Goal: Communication & Community: Answer question/provide support

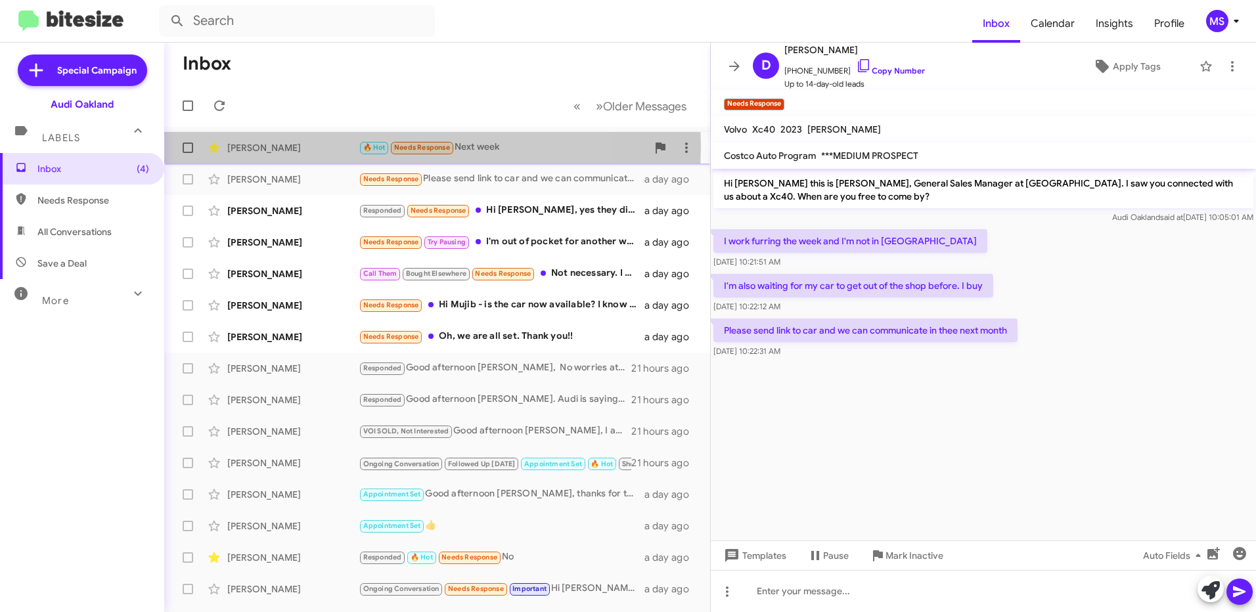
click at [322, 147] on div "[PERSON_NAME]" at bounding box center [292, 147] width 131 height 13
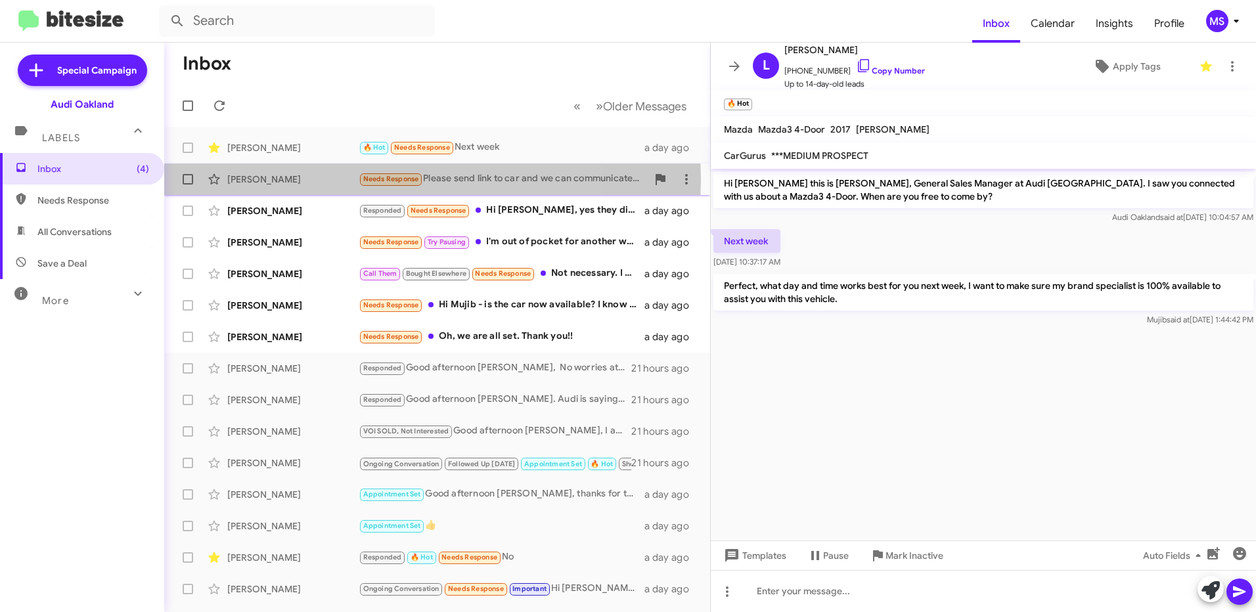
click at [317, 179] on div "[PERSON_NAME]" at bounding box center [292, 179] width 131 height 13
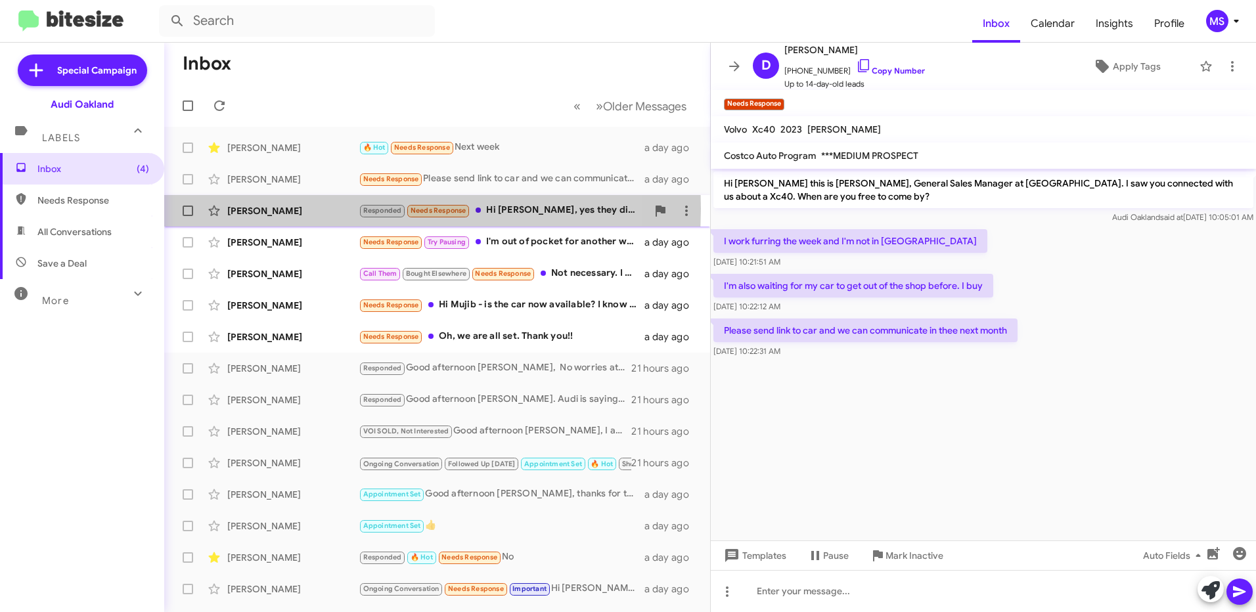
click at [338, 209] on div "[PERSON_NAME]" at bounding box center [292, 210] width 131 height 13
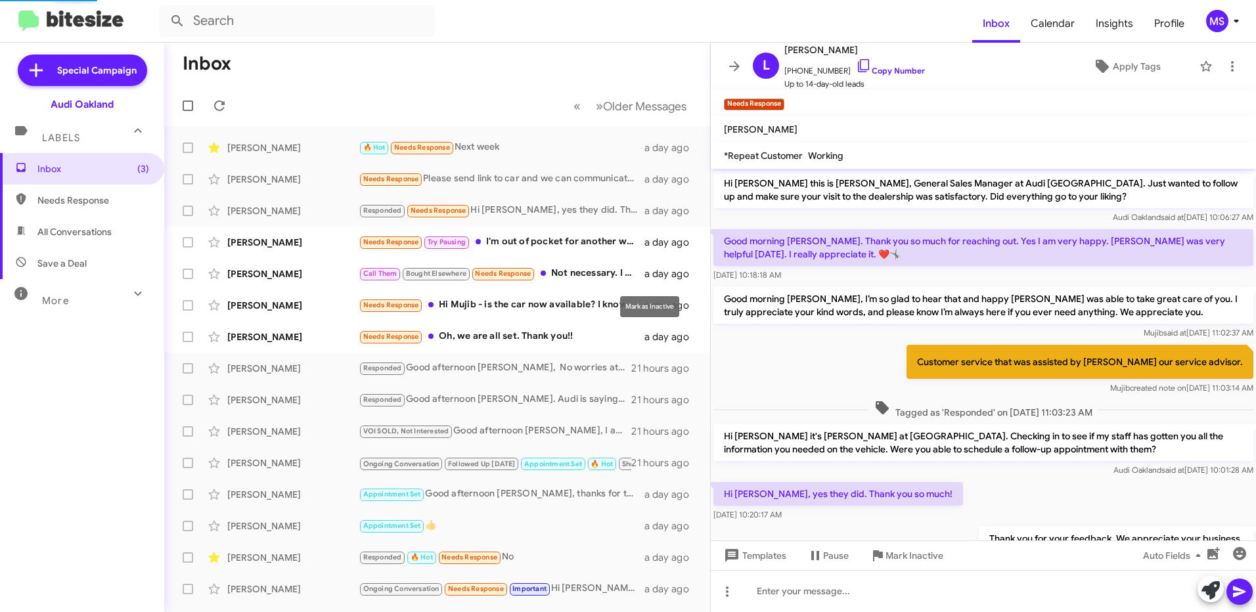
scroll to position [55, 0]
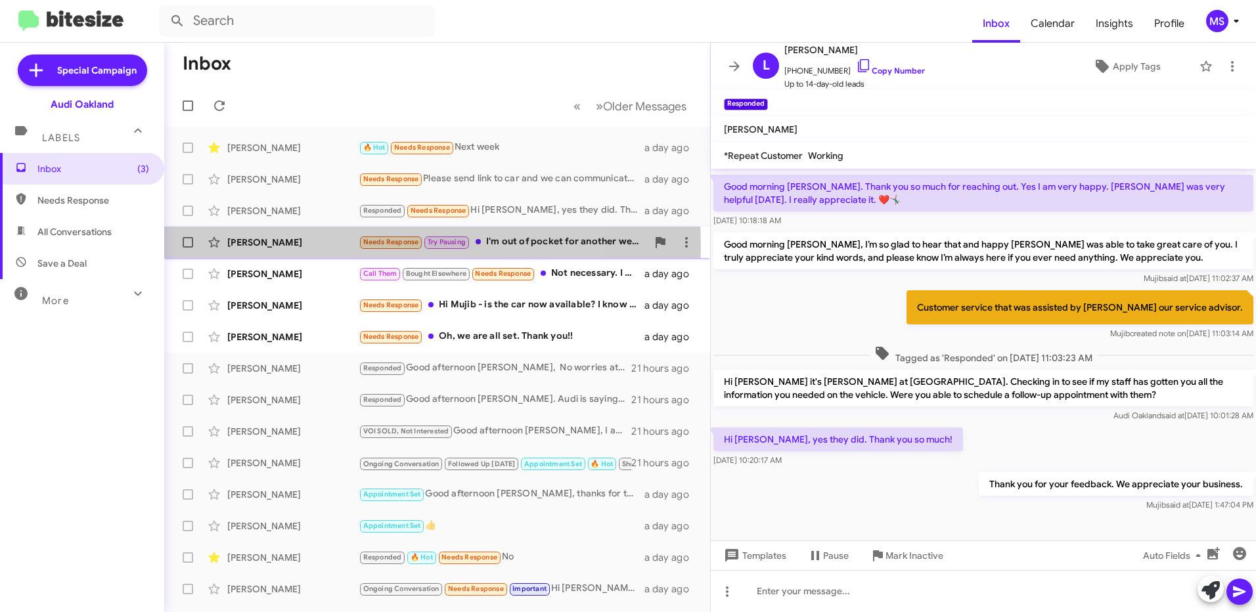
click at [319, 246] on div "[PERSON_NAME]" at bounding box center [292, 242] width 131 height 13
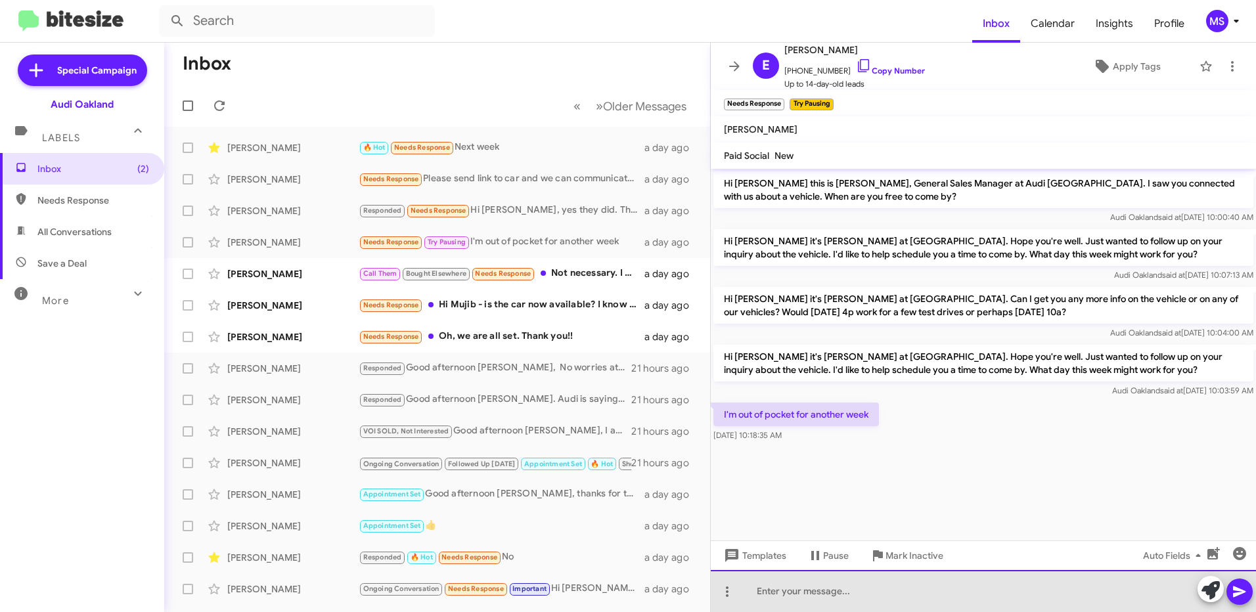
click at [815, 595] on div at bounding box center [983, 591] width 545 height 42
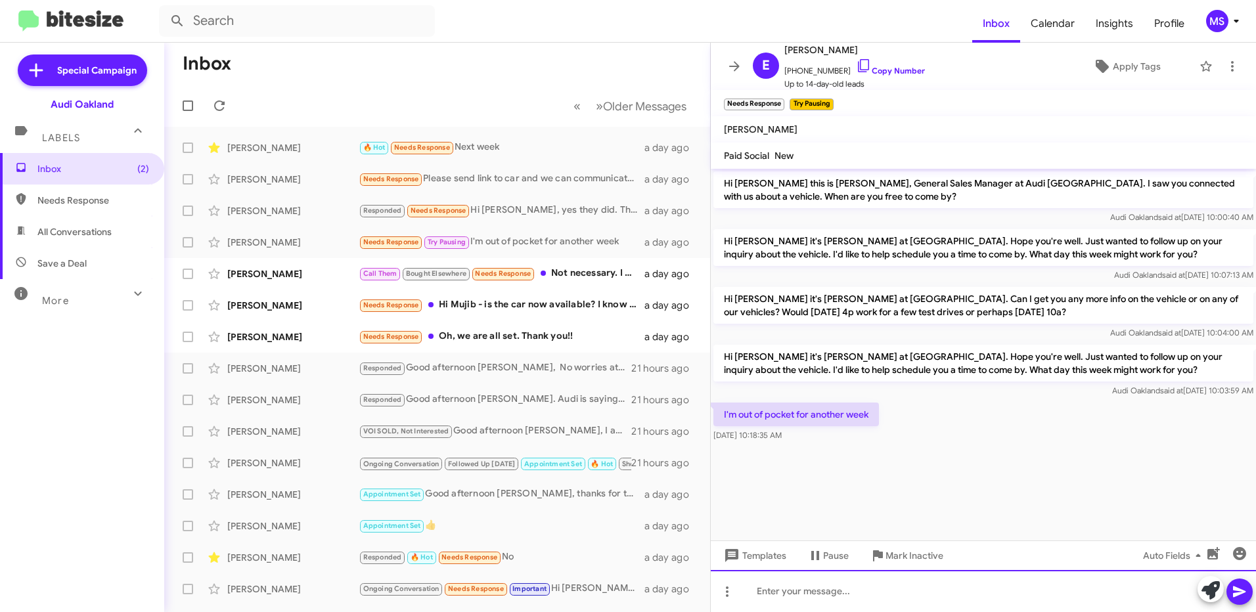
paste div
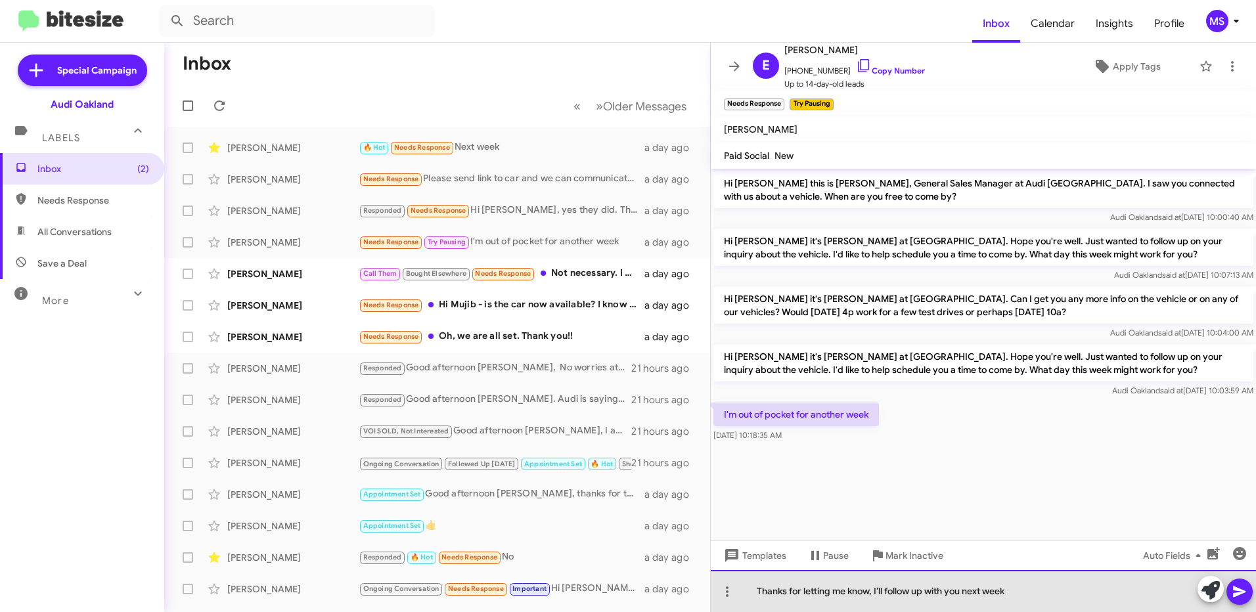
click at [760, 590] on div "Thanks for letting me know, I’ll follow up with you next week" at bounding box center [983, 591] width 545 height 42
click at [1130, 599] on div "Good morning Evan, thanks for letting me know, I’ll follow up with you next week" at bounding box center [983, 591] width 545 height 42
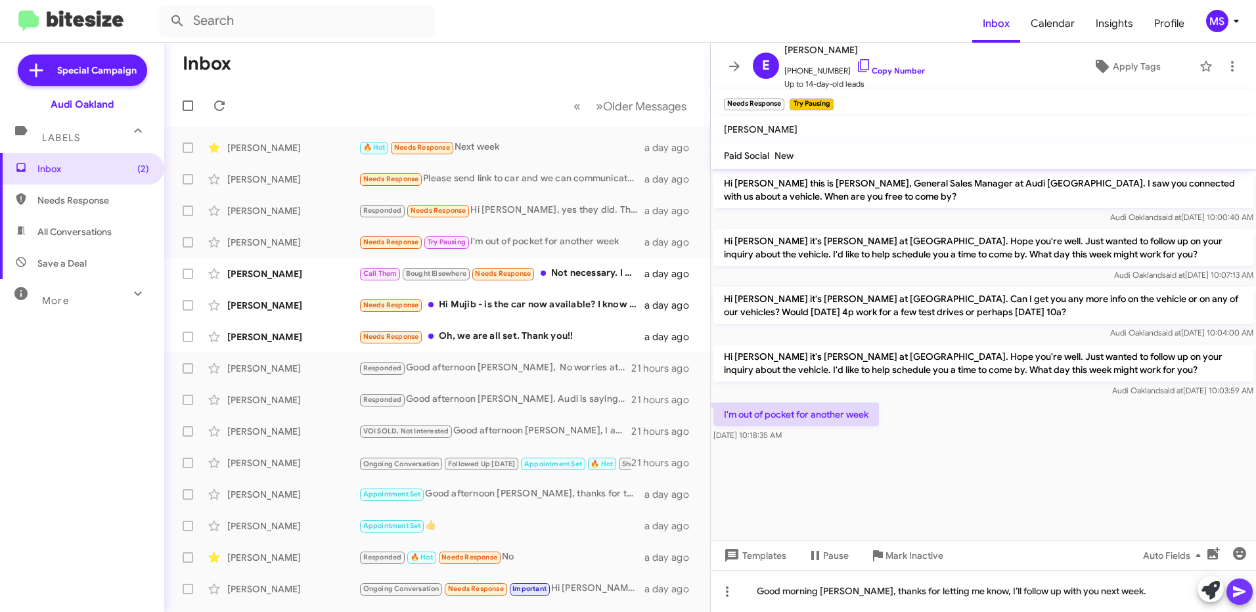
click at [1237, 583] on span at bounding box center [1240, 592] width 16 height 26
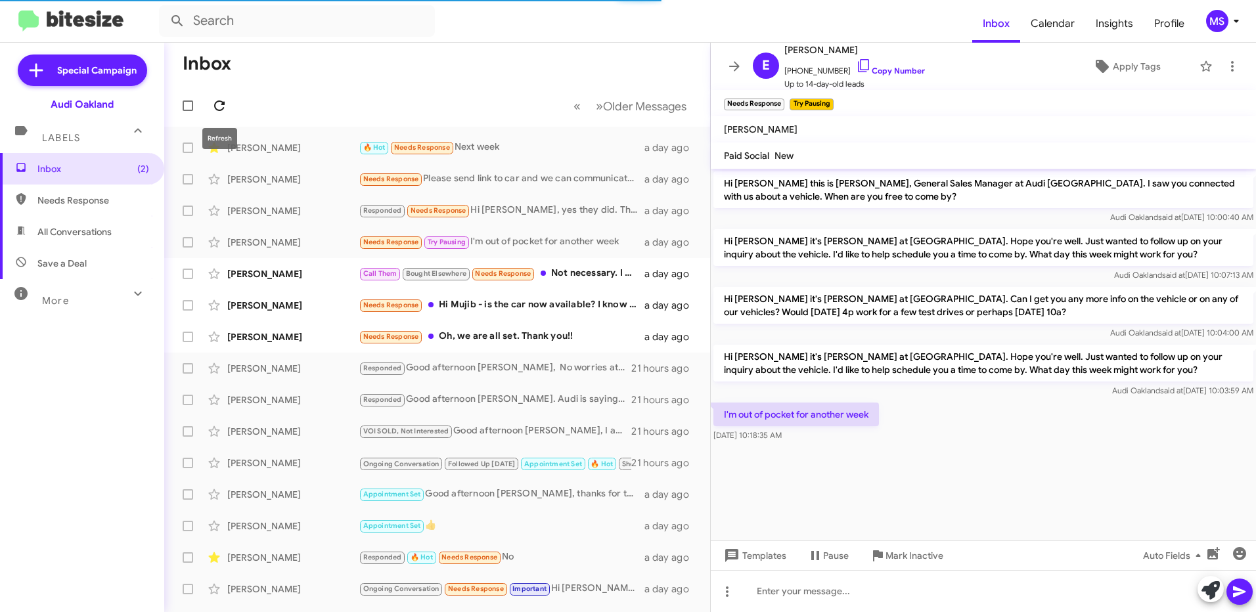
click at [219, 108] on icon at bounding box center [220, 106] width 16 height 16
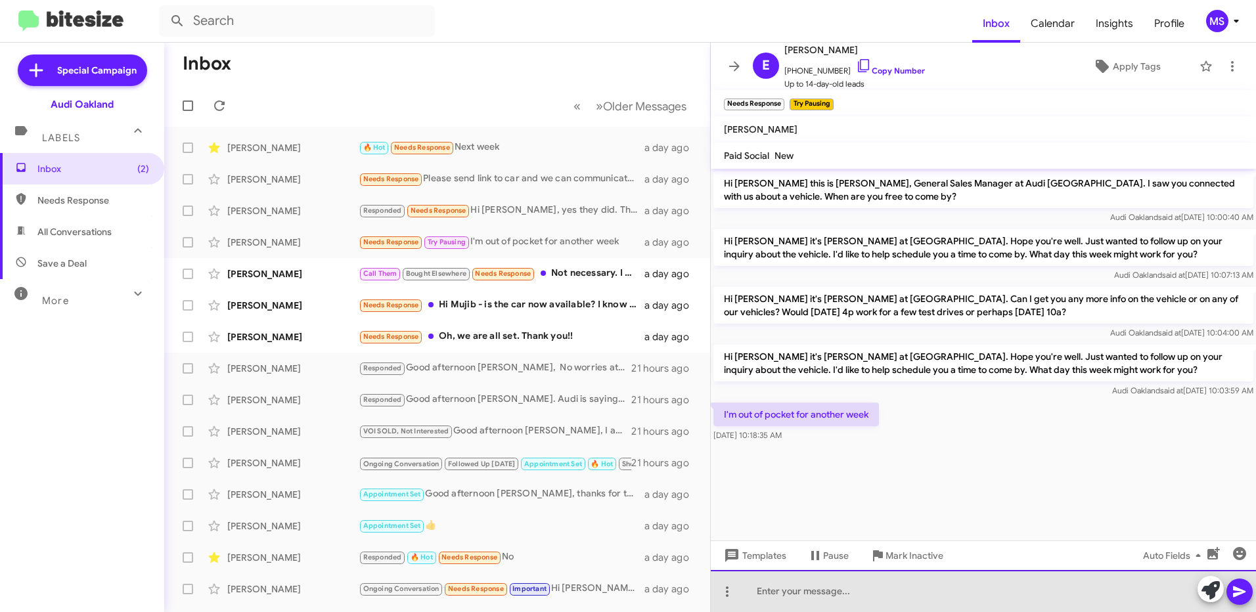
click at [842, 588] on div at bounding box center [983, 591] width 545 height 42
click at [758, 593] on div "Thanks for letting me know, I’ll follow up with you next week" at bounding box center [983, 591] width 545 height 42
click at [1136, 593] on div "Good morning Evan. Thanks for letting me know, I’ll follow up with you next week" at bounding box center [983, 591] width 545 height 42
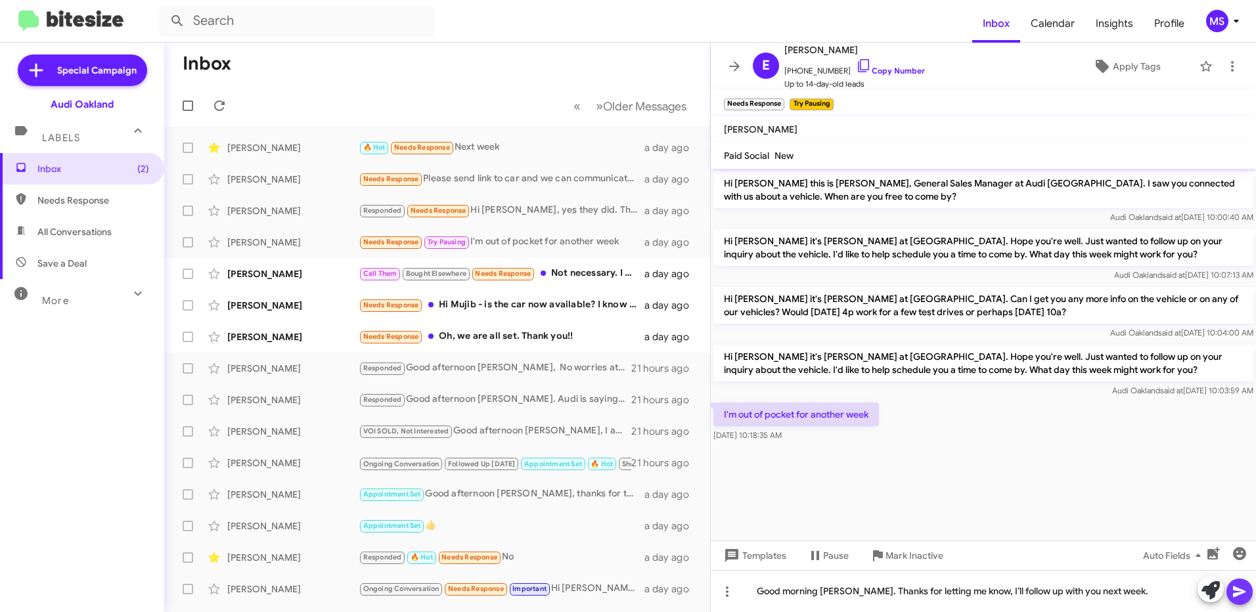
click at [1239, 595] on icon at bounding box center [1239, 592] width 12 height 11
click at [307, 308] on div "[PERSON_NAME]" at bounding box center [292, 305] width 131 height 13
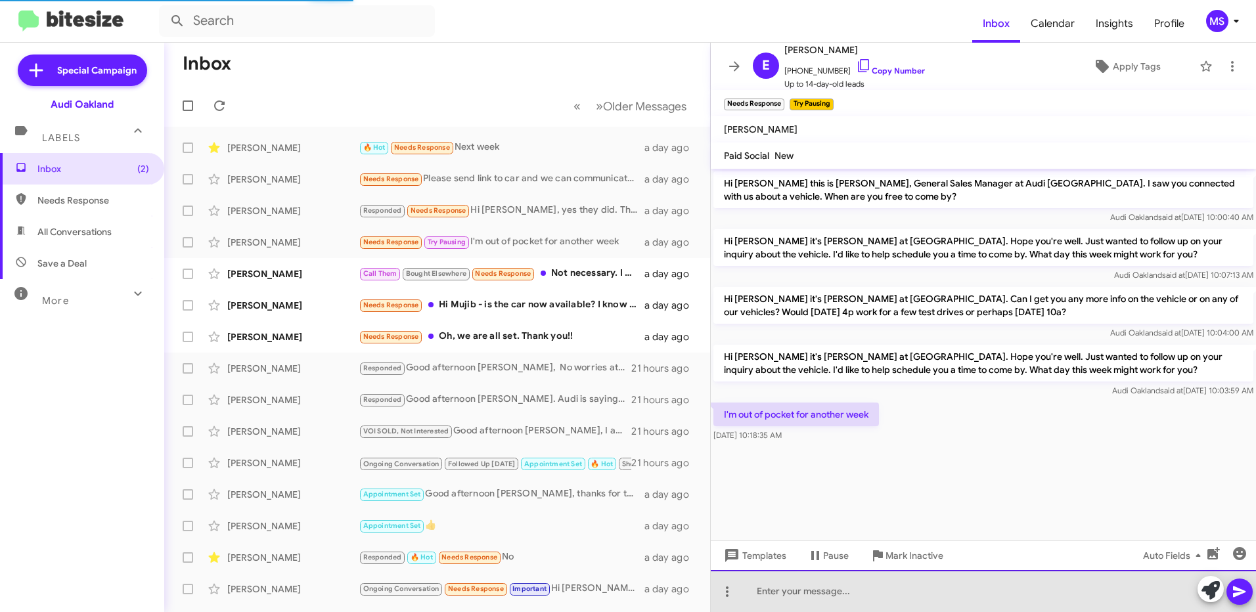
click at [944, 592] on div at bounding box center [983, 591] width 545 height 42
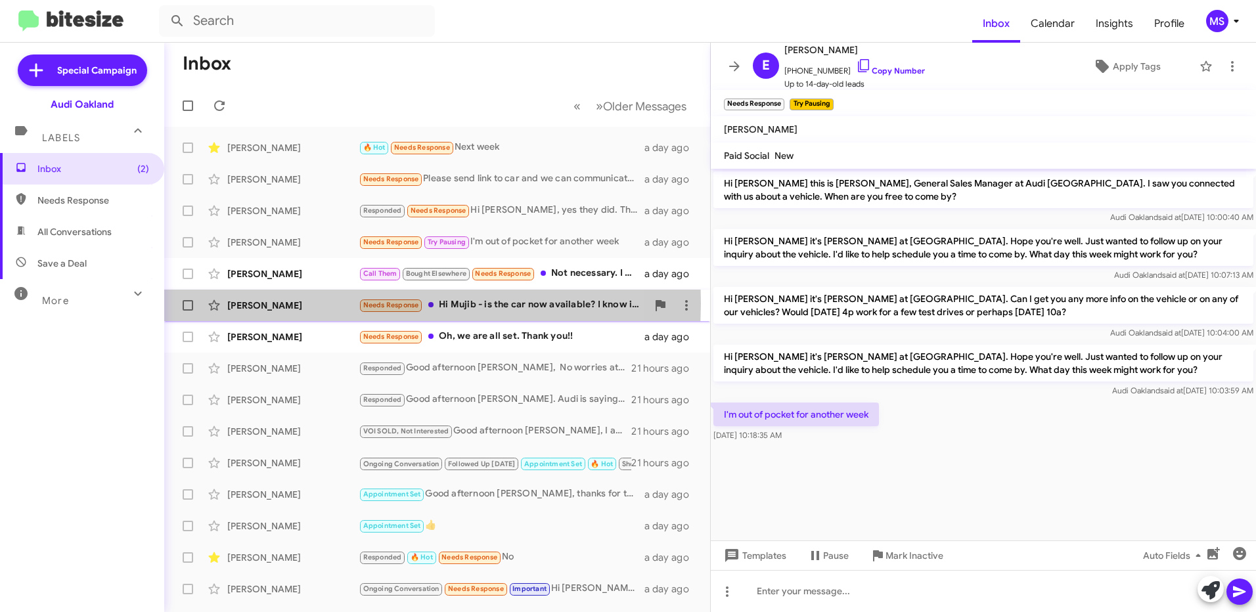
click at [338, 304] on div "[PERSON_NAME]" at bounding box center [292, 305] width 131 height 13
click at [311, 308] on div "[PERSON_NAME]" at bounding box center [292, 305] width 131 height 13
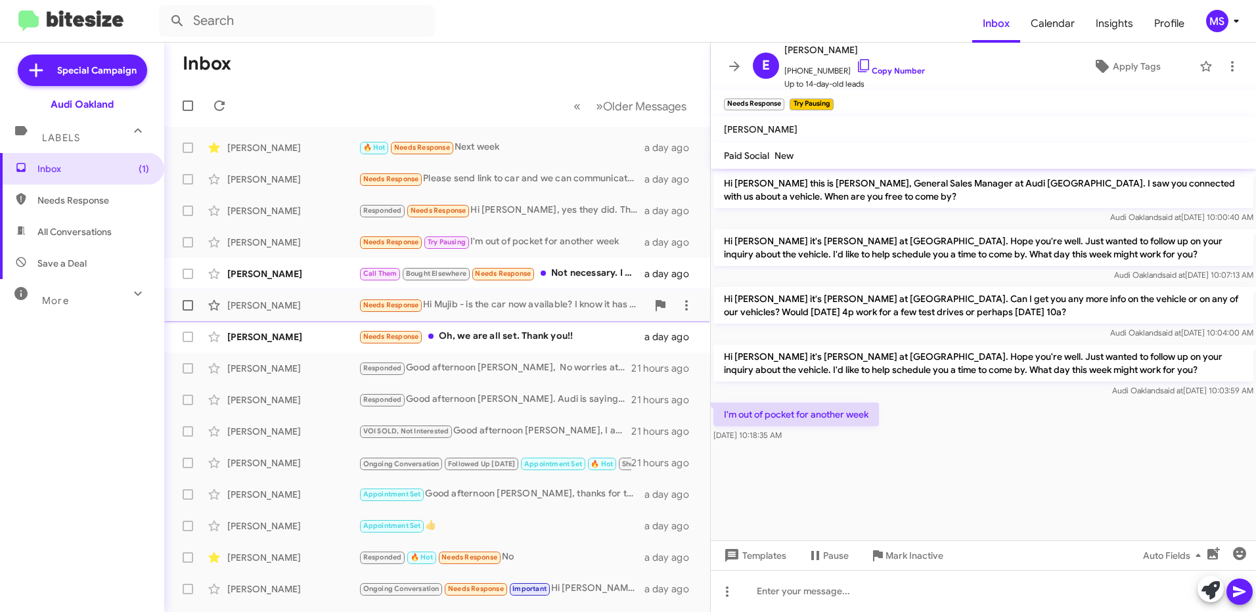
click at [311, 308] on div "[PERSON_NAME]" at bounding box center [292, 305] width 131 height 13
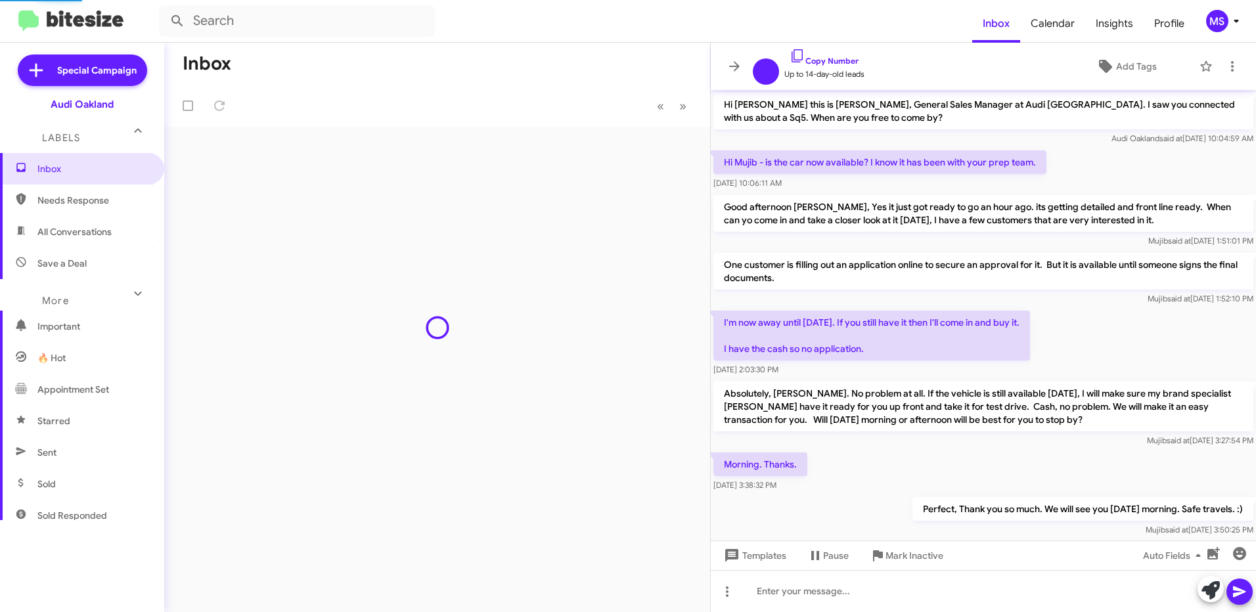
scroll to position [111, 0]
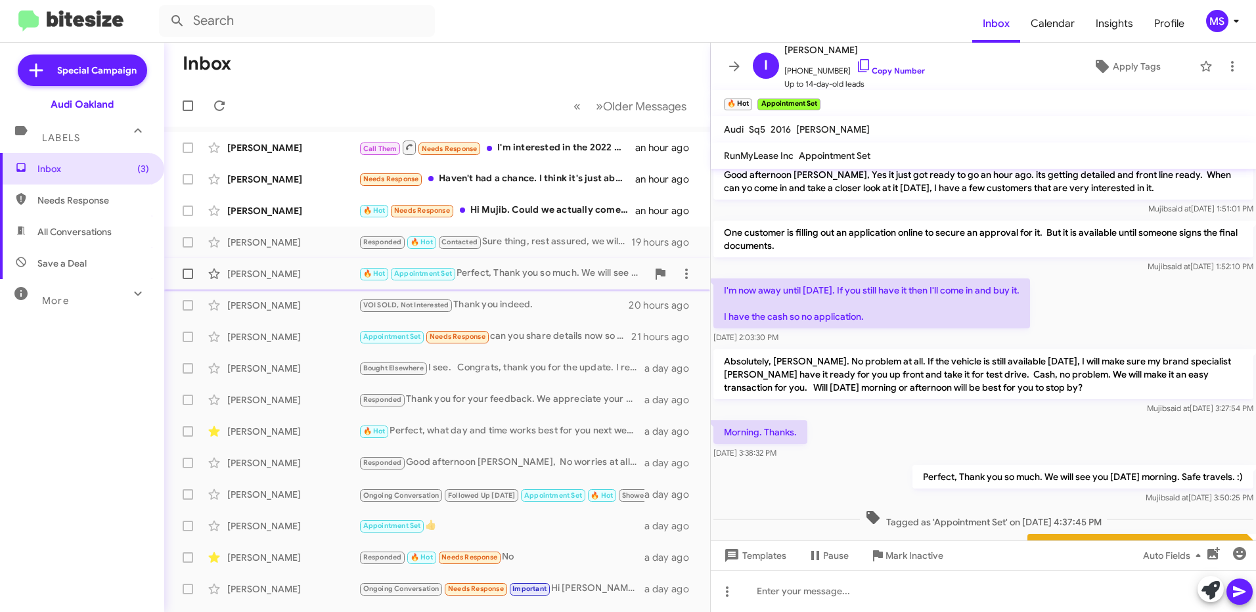
click at [282, 273] on div "[PERSON_NAME]" at bounding box center [292, 273] width 131 height 13
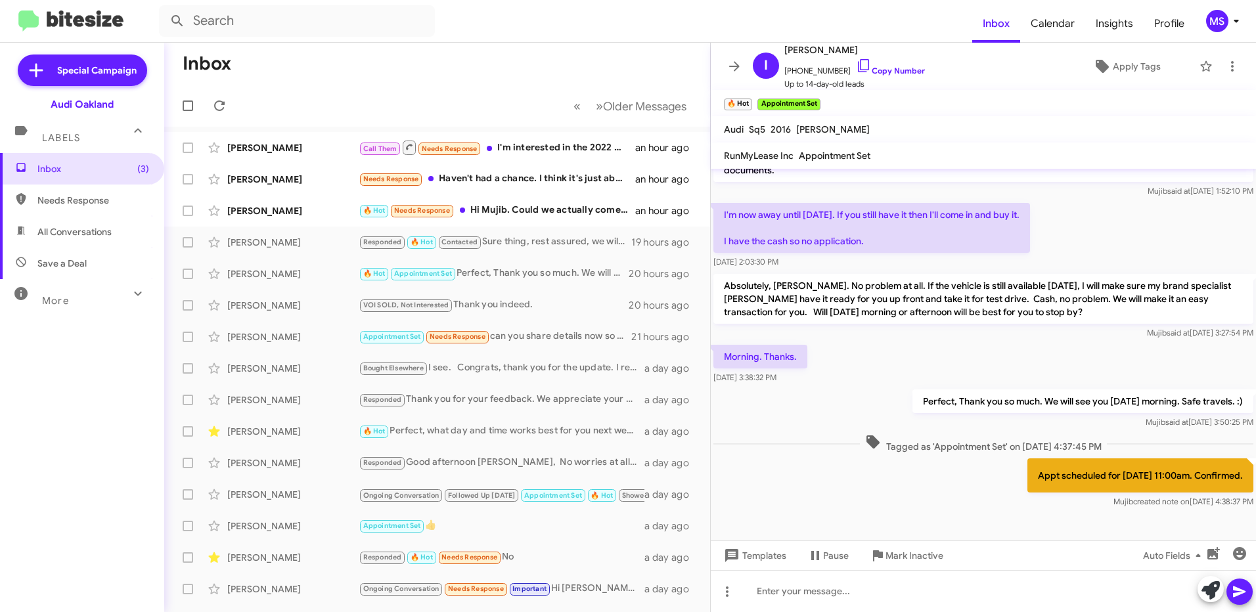
scroll to position [190, 0]
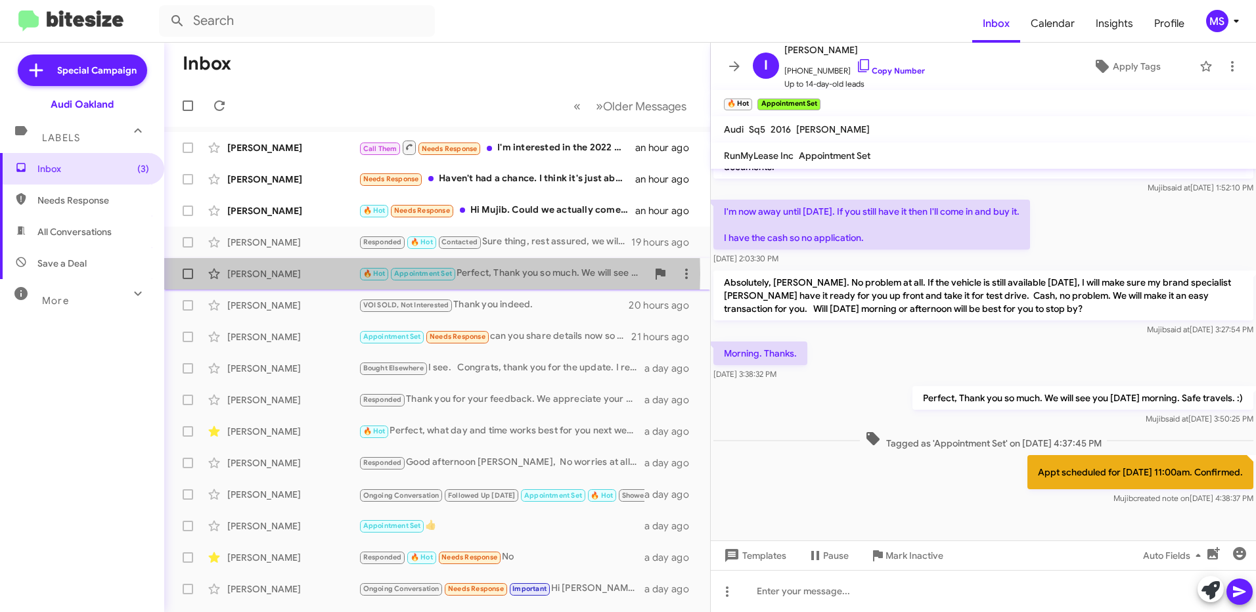
click at [296, 274] on div "[PERSON_NAME]" at bounding box center [292, 273] width 131 height 13
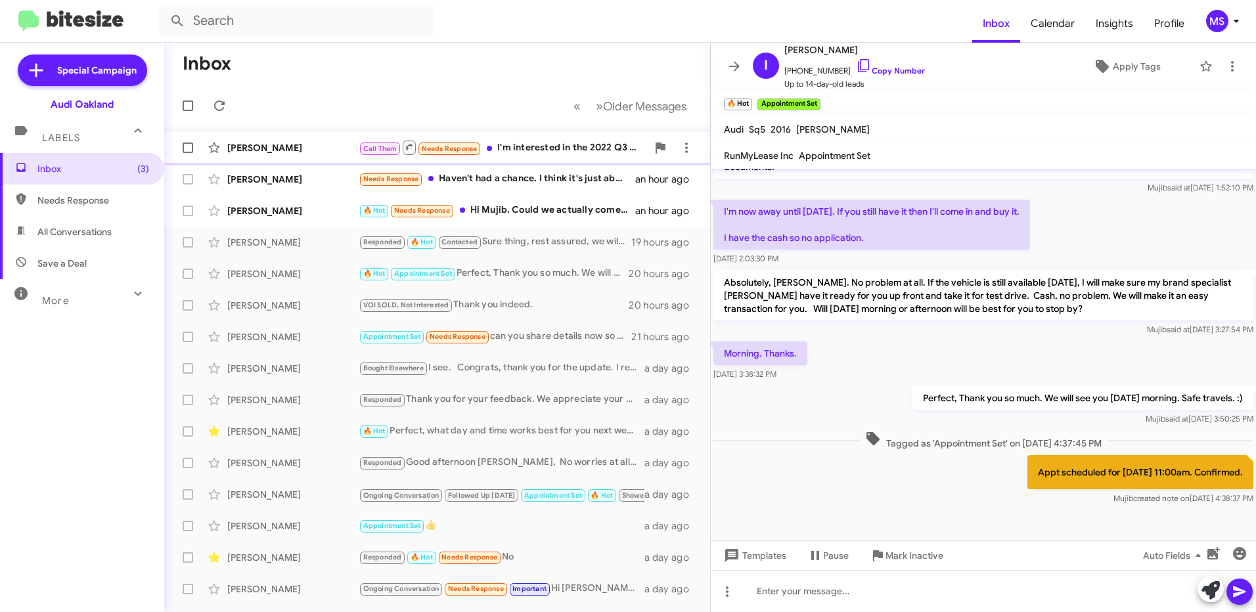
click at [279, 152] on div "[PERSON_NAME]" at bounding box center [292, 147] width 131 height 13
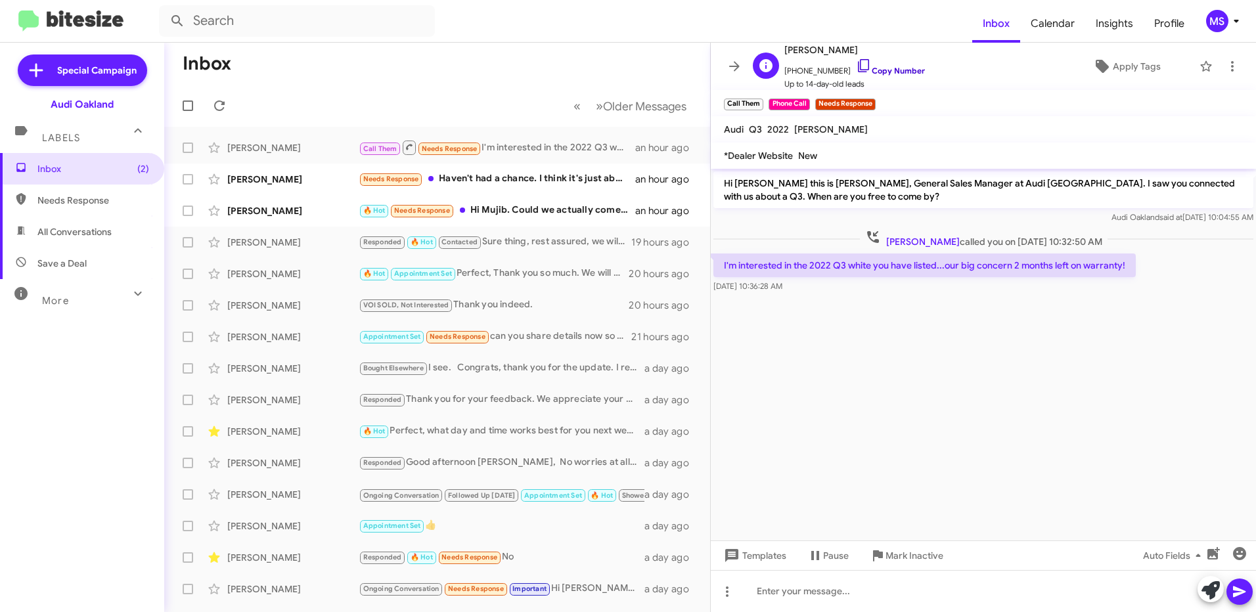
click at [891, 69] on link "Copy Number" at bounding box center [890, 71] width 69 height 10
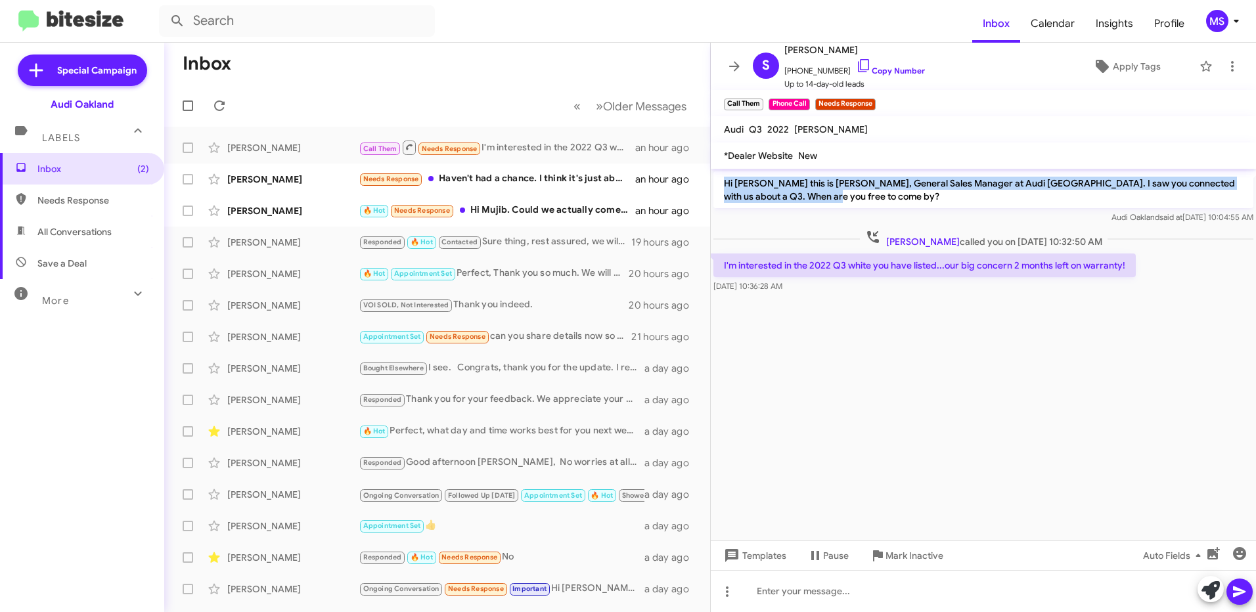
drag, startPoint x: 805, startPoint y: 200, endPoint x: 723, endPoint y: 185, distance: 83.5
click at [723, 185] on p "Hi Sara this is Mujib Syed, General Sales Manager at Audi Oakland. I saw you co…" at bounding box center [984, 189] width 540 height 37
copy p "Hi Sara this is Mujib Syed, General Sales Manager at Audi Oakland. I saw you co…"
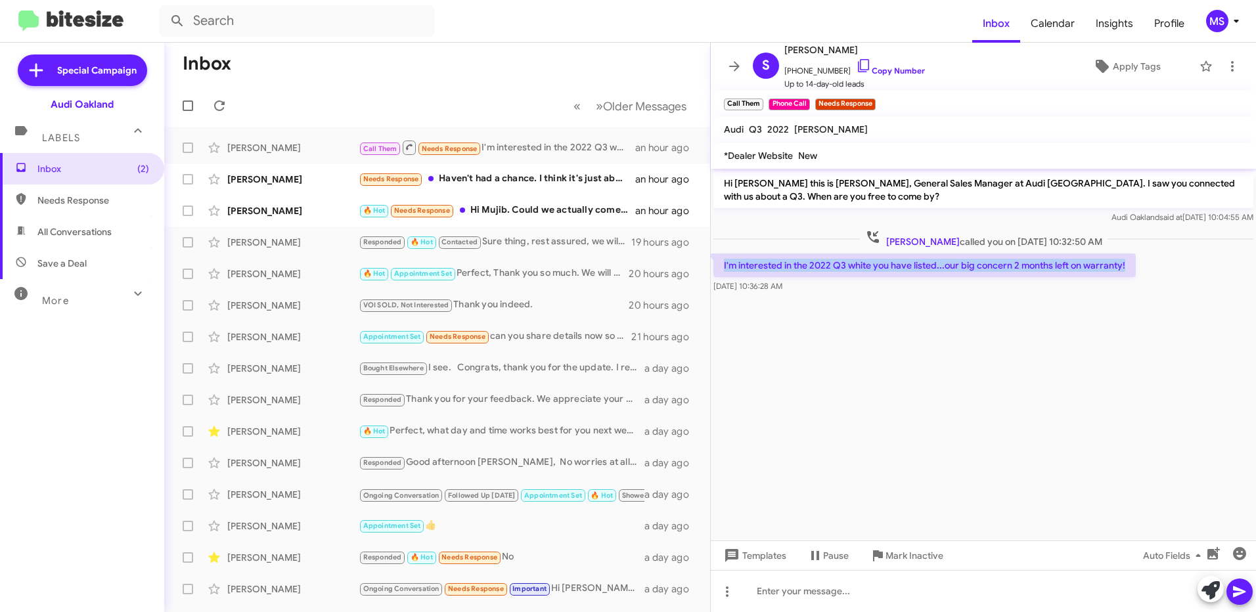
drag, startPoint x: 1131, startPoint y: 265, endPoint x: 719, endPoint y: 271, distance: 412.7
click at [719, 271] on p "I'm interested in the 2022 Q3 white you have listed...our big concern 2 months …" at bounding box center [925, 266] width 422 height 24
copy p "I'm interested in the 2022 Q3 white you have listed...our big concern 2 months …"
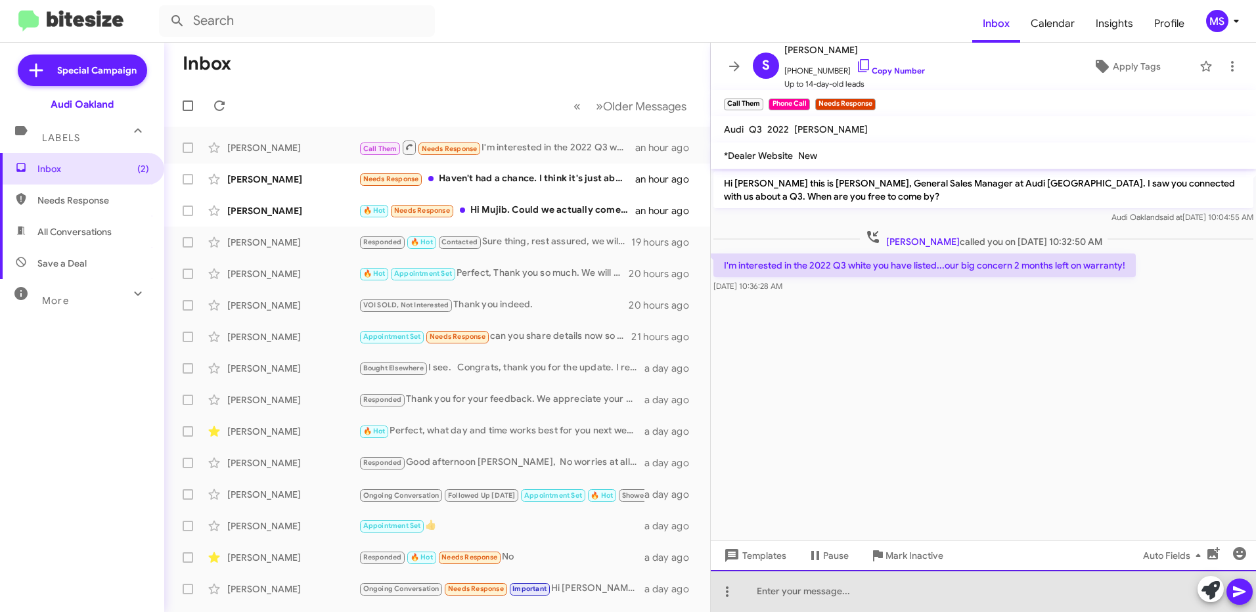
click at [980, 594] on div at bounding box center [983, 591] width 545 height 42
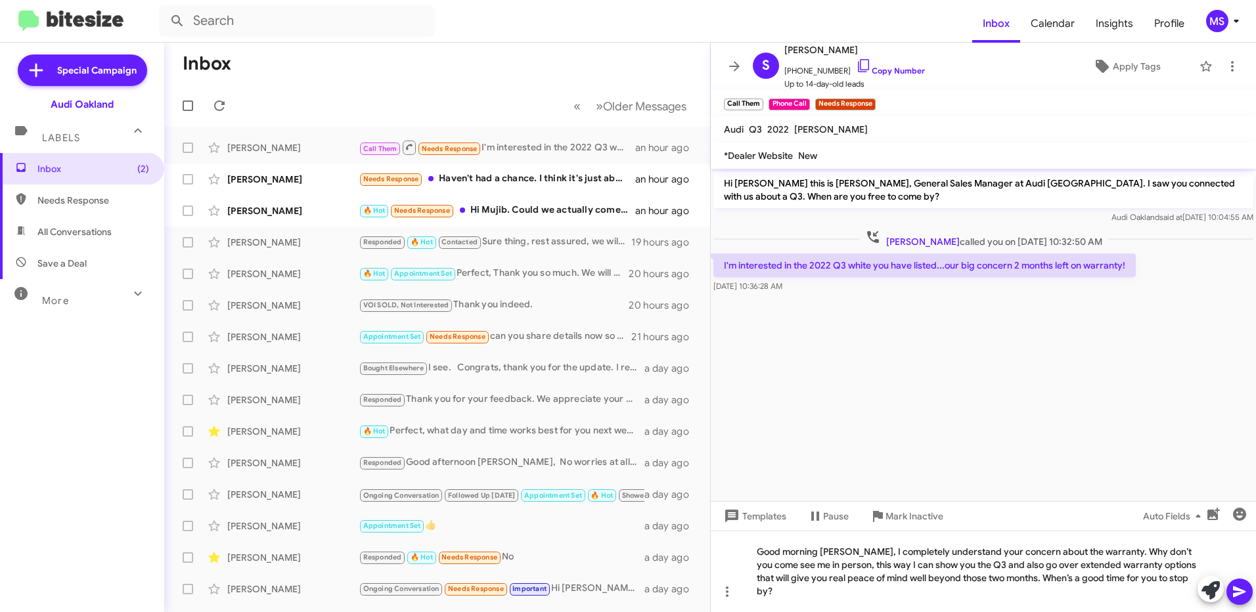
click at [1240, 593] on icon at bounding box center [1239, 592] width 12 height 11
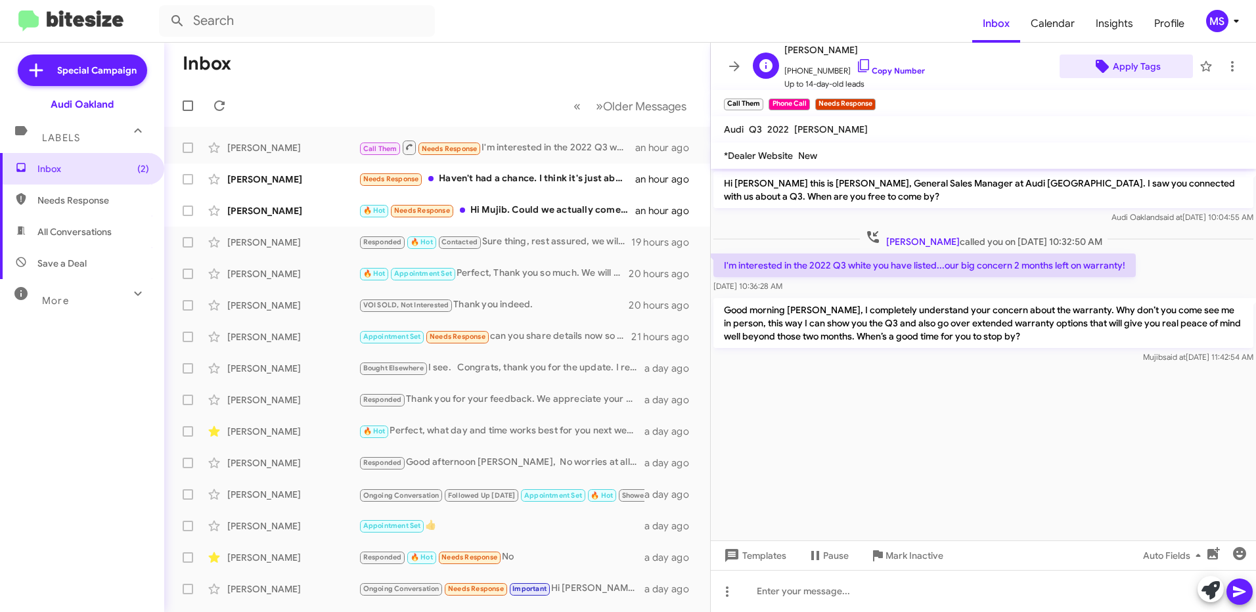
click at [1120, 65] on span "Apply Tags" at bounding box center [1137, 67] width 48 height 24
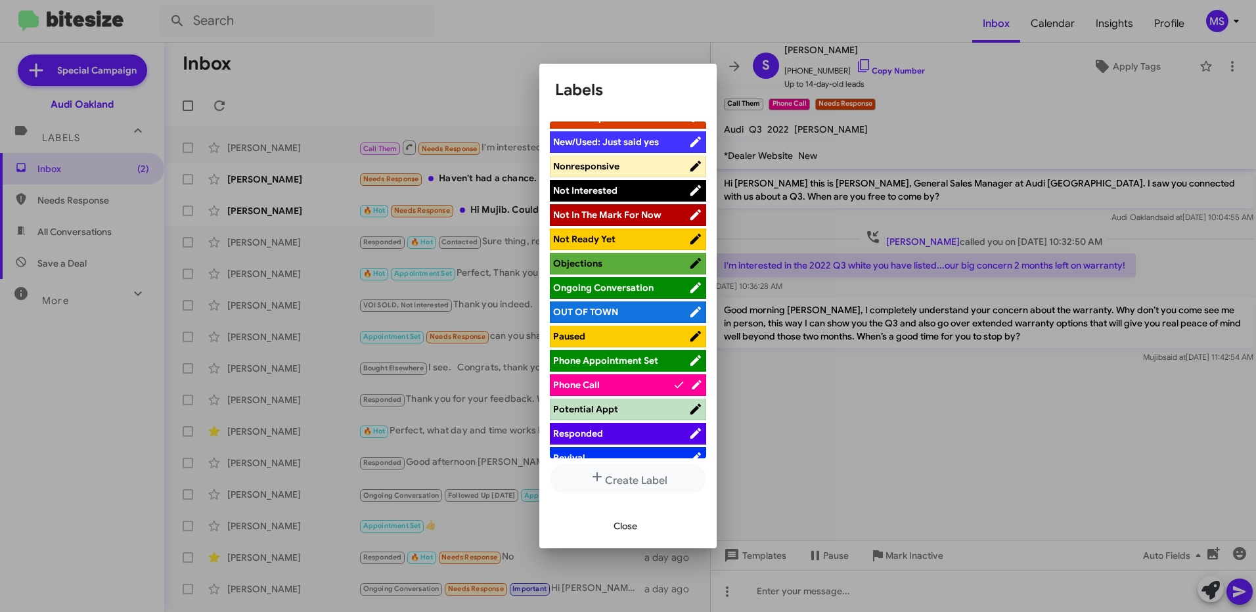
scroll to position [591, 0]
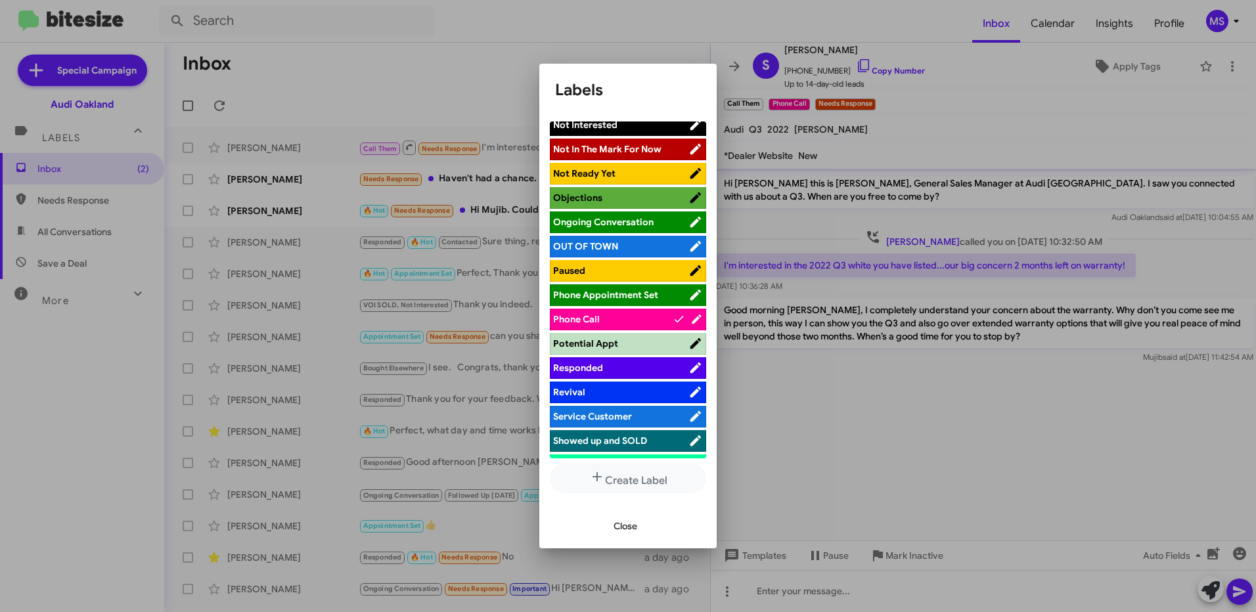
click at [613, 363] on span "Responded" at bounding box center [620, 367] width 135 height 13
click at [637, 525] on span "Close" at bounding box center [626, 526] width 24 height 24
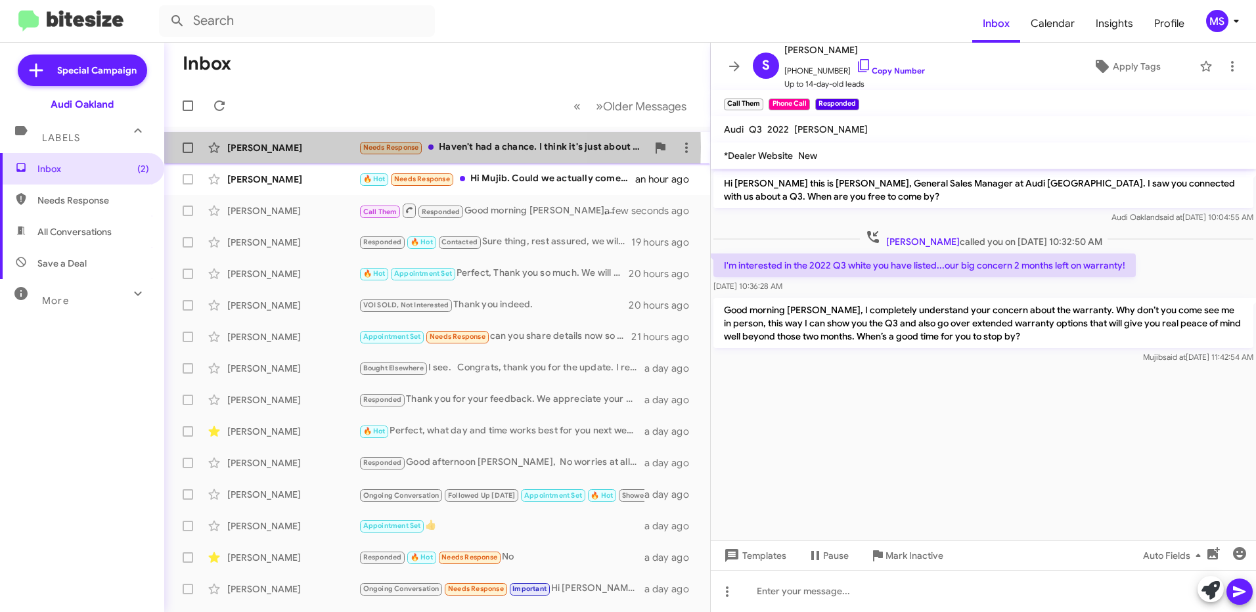
click at [310, 147] on div "[PERSON_NAME]" at bounding box center [292, 147] width 131 height 13
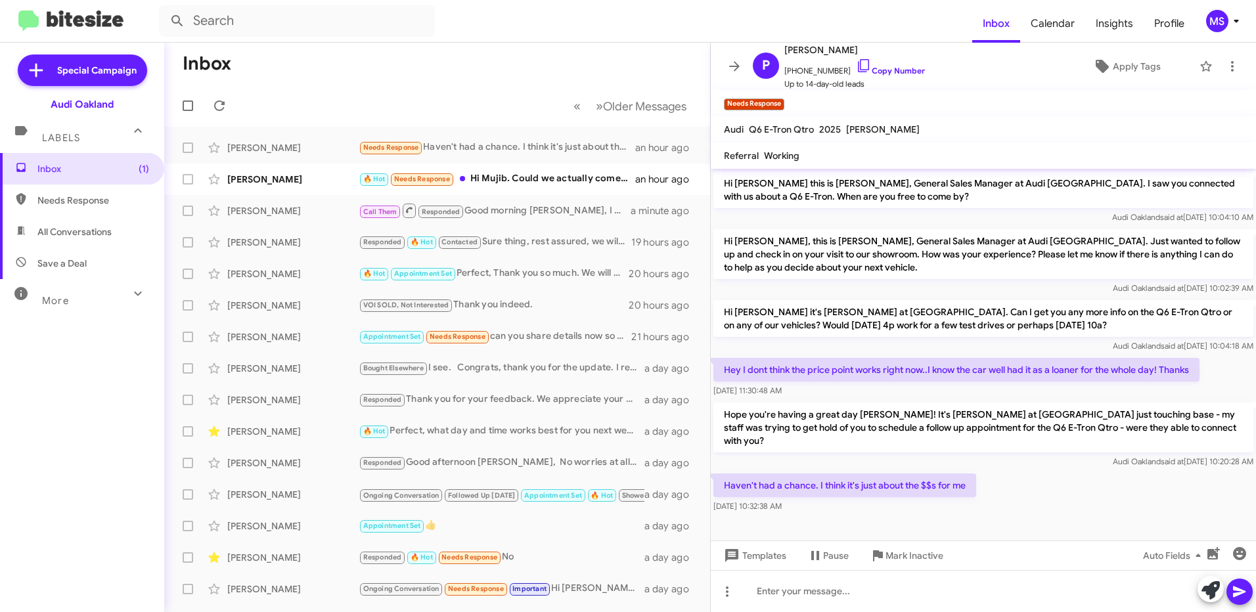
drag, startPoint x: 1036, startPoint y: 325, endPoint x: 722, endPoint y: 316, distance: 314.2
click at [722, 316] on p "Hi [PERSON_NAME] it's [PERSON_NAME] at [GEOGRAPHIC_DATA]. Can I get you any mor…" at bounding box center [984, 318] width 540 height 37
copy p "Hi [PERSON_NAME] it's [PERSON_NAME] at [GEOGRAPHIC_DATA]. Can I get you any mor…"
click at [1061, 474] on div "Haven't had a chance. I think it's just about the $$s for me Sep 12, 2025, 10:3…" at bounding box center [983, 493] width 545 height 45
drag, startPoint x: 983, startPoint y: 472, endPoint x: 723, endPoint y: 312, distance: 305.1
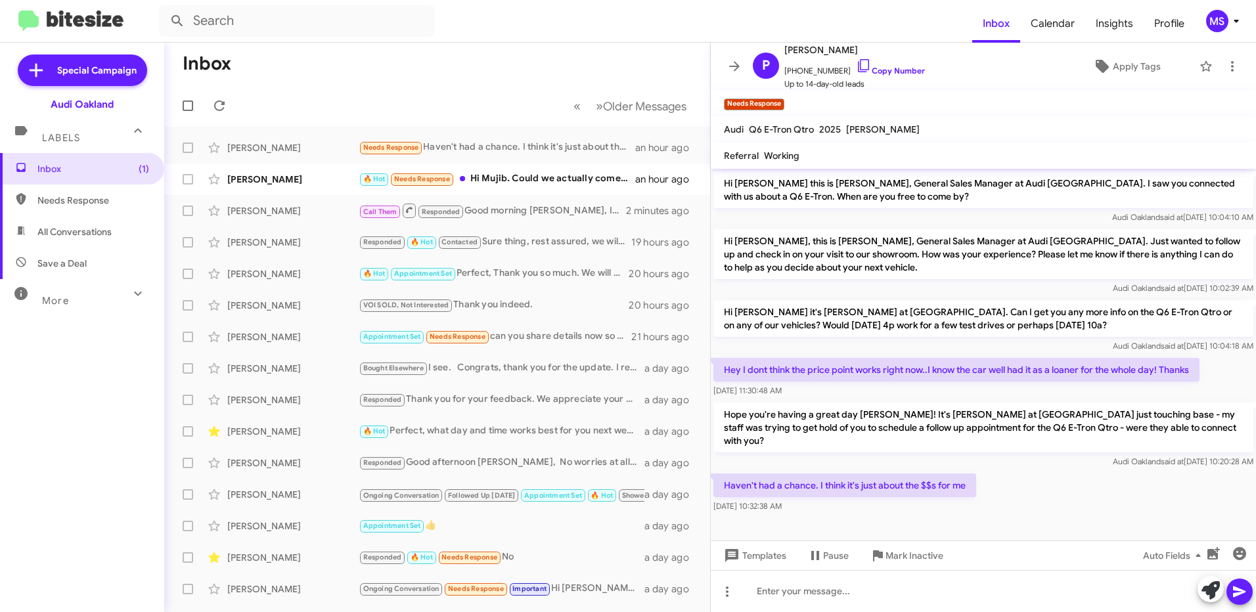
click at [723, 312] on div "Hi Pranay this is Mujib Syed, General Sales Manager at Audi Oakland. I saw you …" at bounding box center [983, 342] width 545 height 347
copy div "Hi Pranay it's Mujib Syed at Audi Oakland. Can I get you any more info on the Q…"
click at [991, 516] on div at bounding box center [983, 526] width 545 height 20
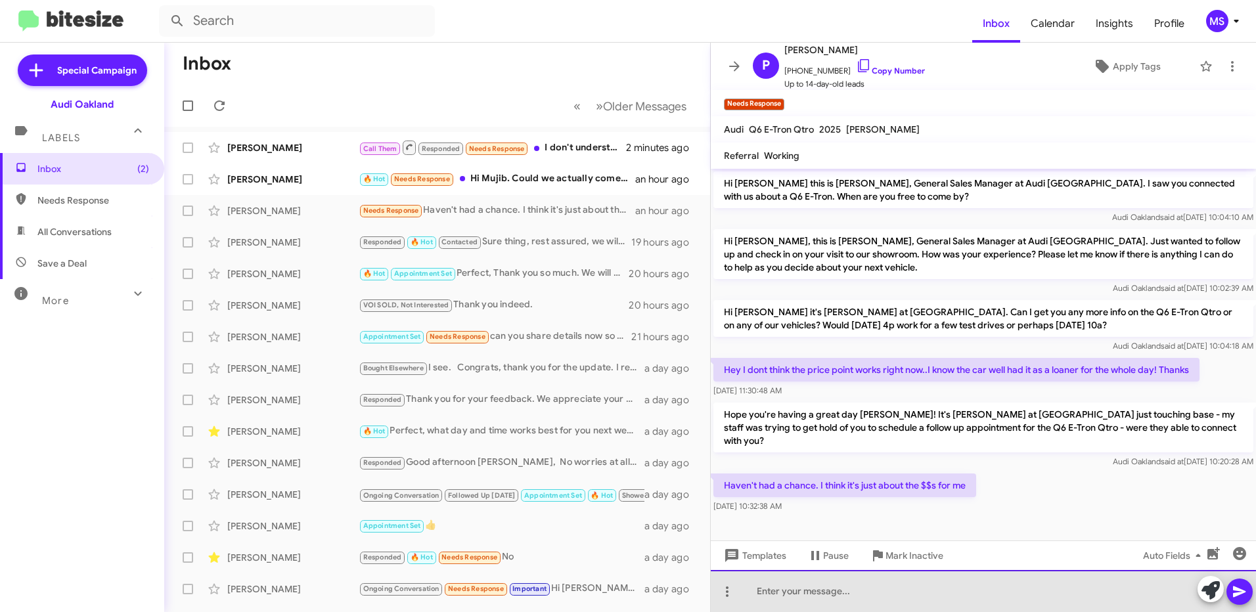
click at [951, 601] on div at bounding box center [983, 591] width 545 height 42
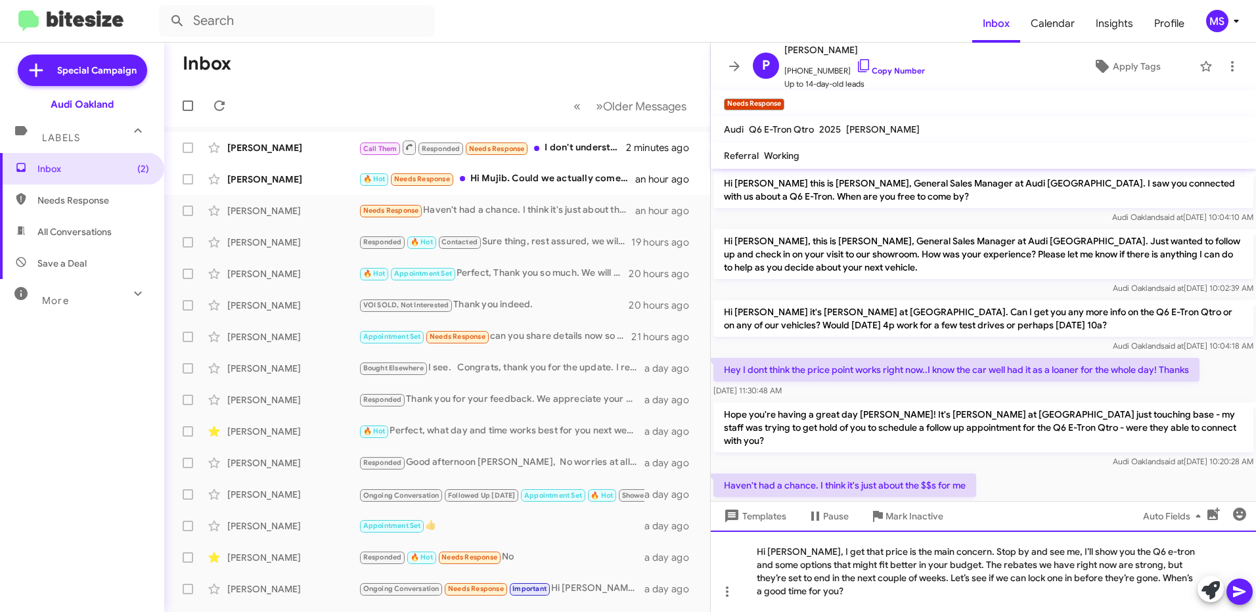
click at [763, 548] on div "Hi Pranay, I get that price is the main concern. Stop by and see me, I’ll show …" at bounding box center [983, 571] width 545 height 81
drag, startPoint x: 821, startPoint y: 594, endPoint x: 634, endPoint y: 491, distance: 212.9
click at [634, 491] on div "Inbox « Previous » Next Older Messages Sara H Call Them Responded Needs Respons…" at bounding box center [710, 328] width 1092 height 570
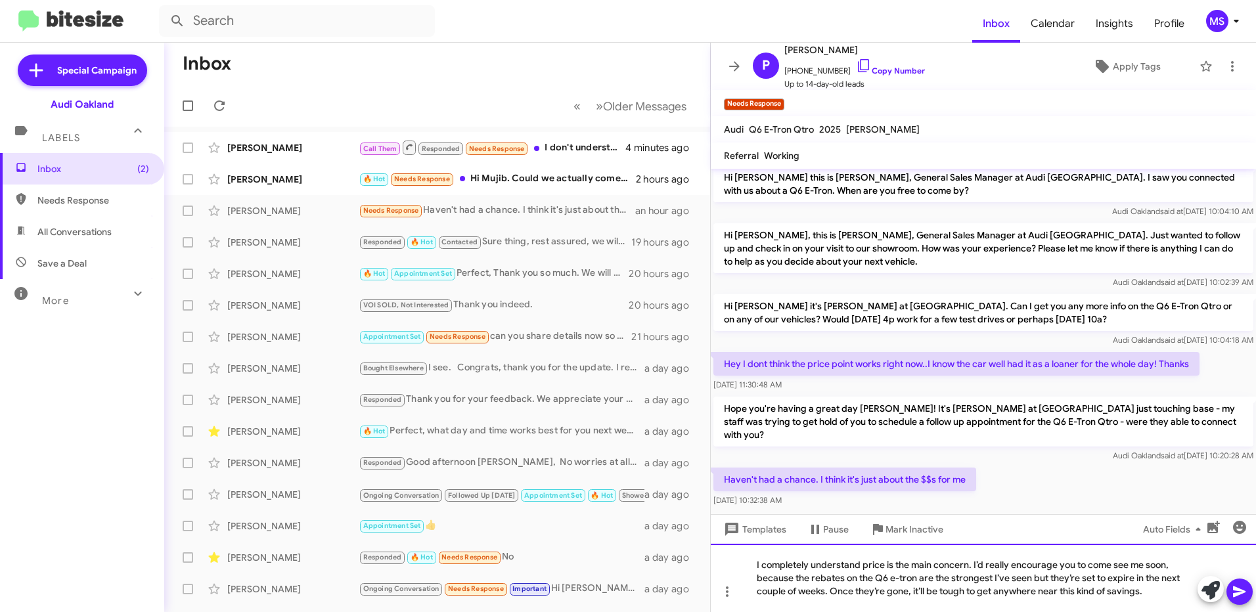
scroll to position [8, 0]
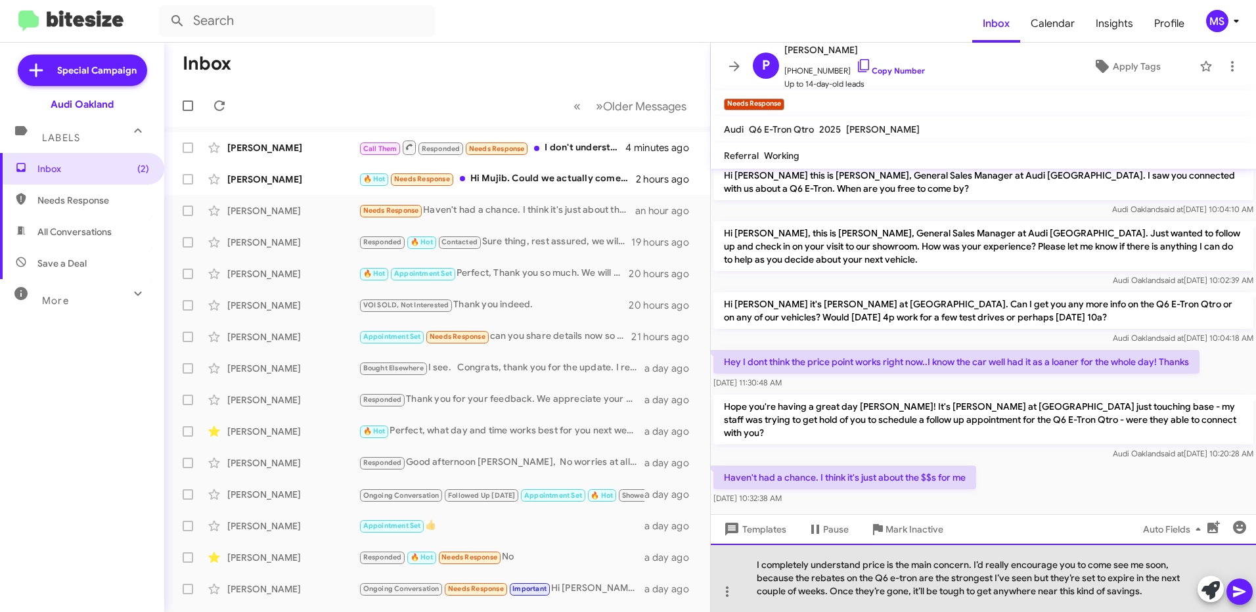
drag, startPoint x: 1076, startPoint y: 565, endPoint x: 1173, endPoint y: 556, distance: 97.7
click at [1173, 556] on div "I completely understand price is the main concern. I’d really encourage you to …" at bounding box center [983, 578] width 545 height 68
click at [1173, 591] on div "I completely understand price is the main concern. I’d really encourage you con…" at bounding box center [983, 578] width 545 height 68
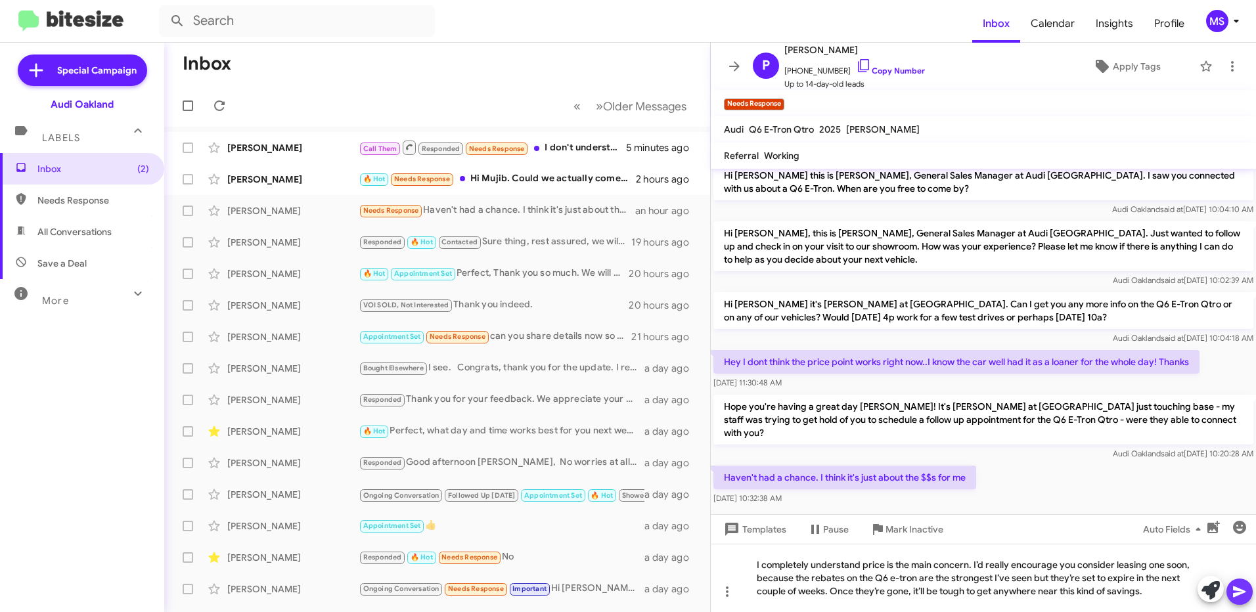
click at [1236, 588] on icon at bounding box center [1239, 592] width 12 height 11
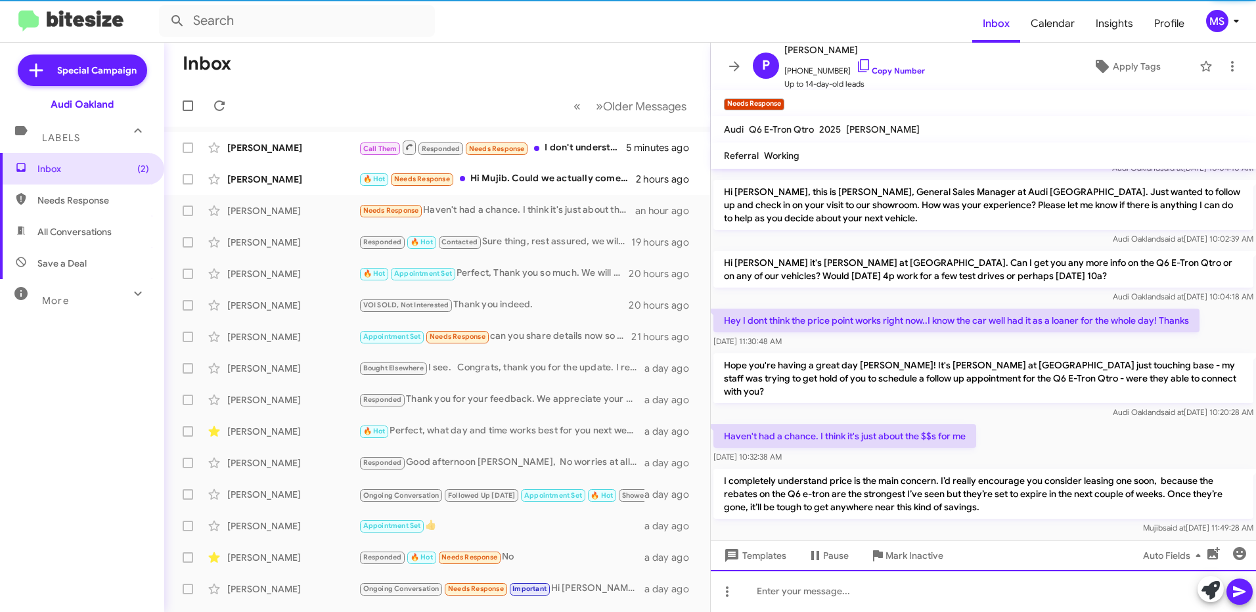
scroll to position [56, 0]
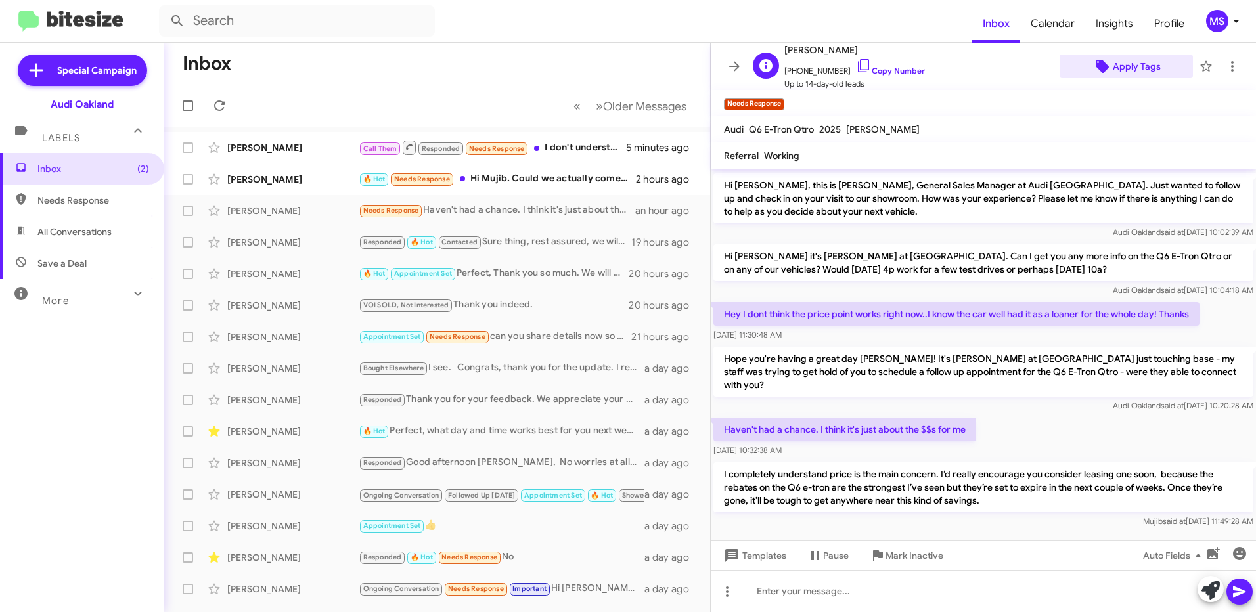
click at [1133, 64] on span "Apply Tags" at bounding box center [1137, 67] width 48 height 24
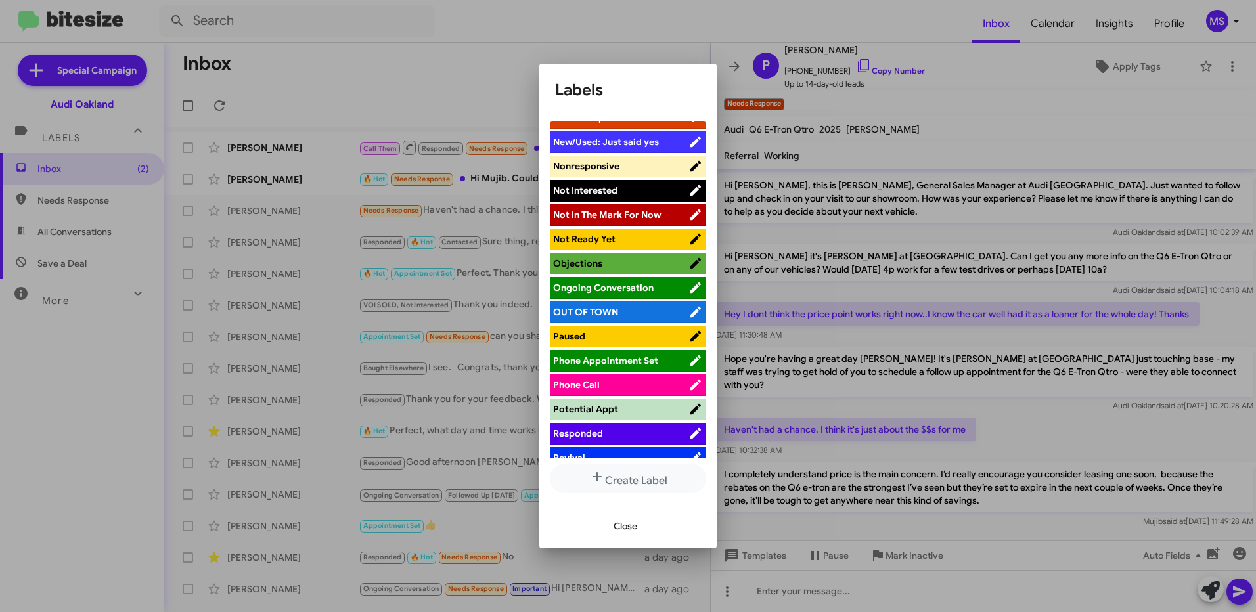
scroll to position [591, 0]
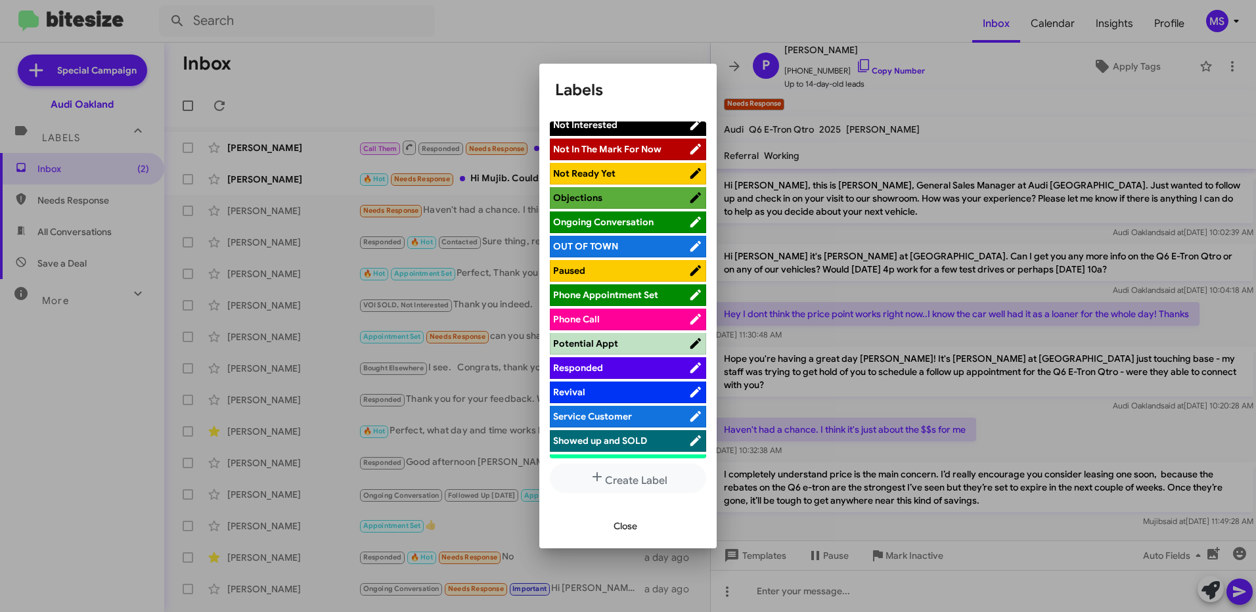
click at [626, 367] on span "Responded" at bounding box center [620, 367] width 135 height 13
click at [628, 524] on span "Close" at bounding box center [626, 526] width 24 height 24
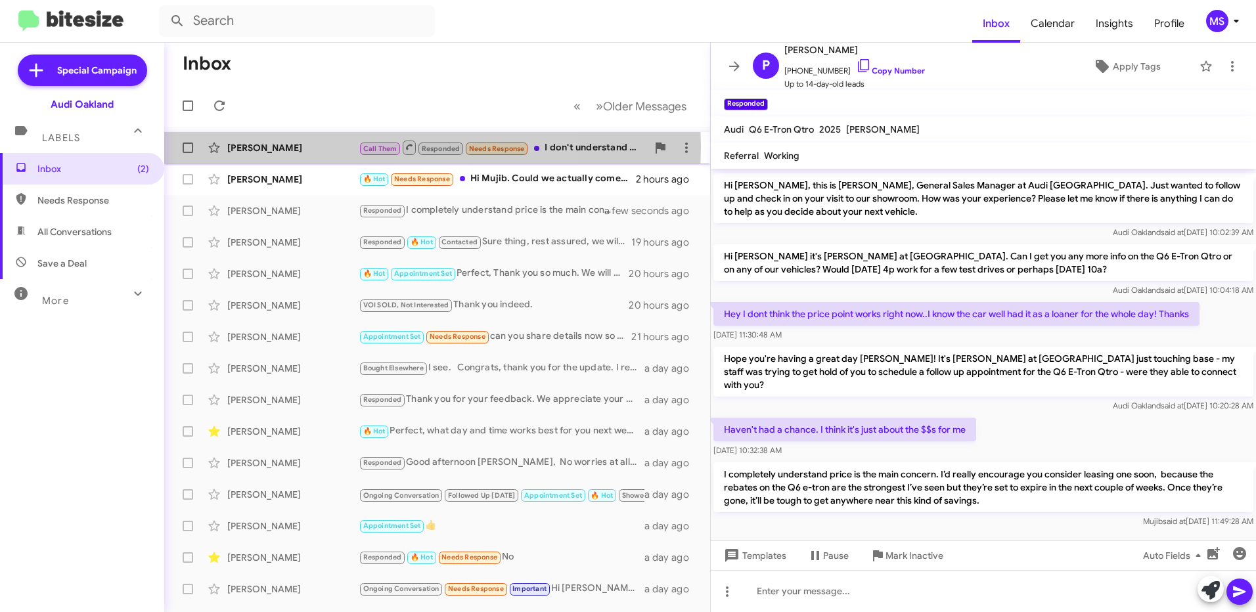
click at [306, 147] on div "[PERSON_NAME]" at bounding box center [292, 147] width 131 height 13
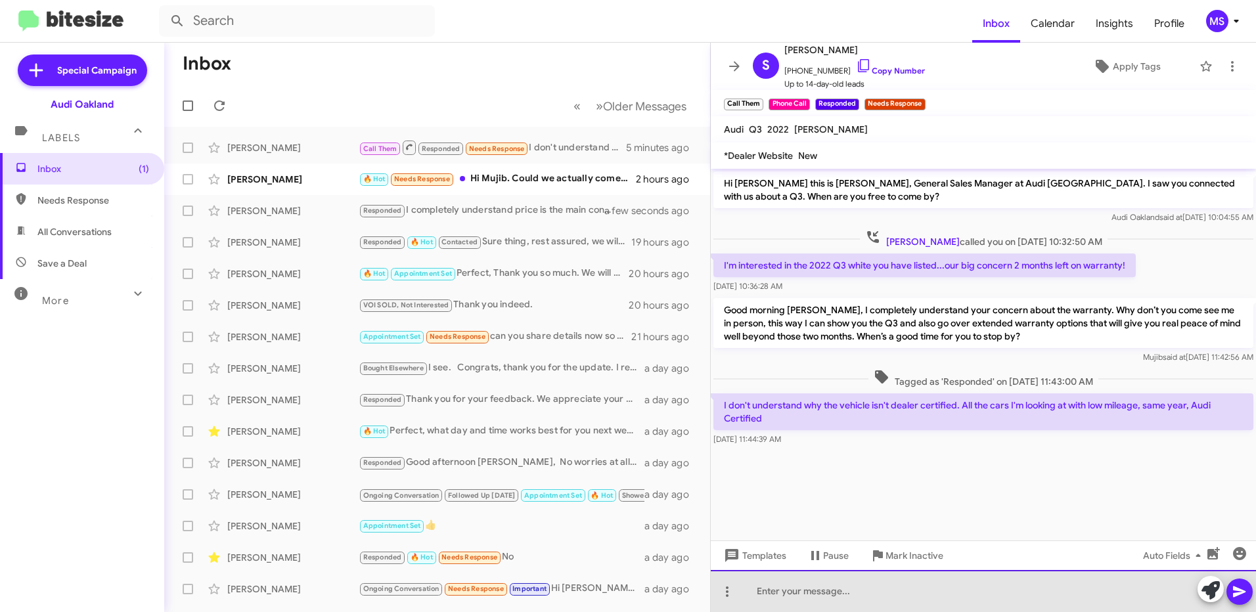
click at [888, 590] on div at bounding box center [983, 591] width 545 height 42
click at [924, 599] on div at bounding box center [983, 591] width 545 height 42
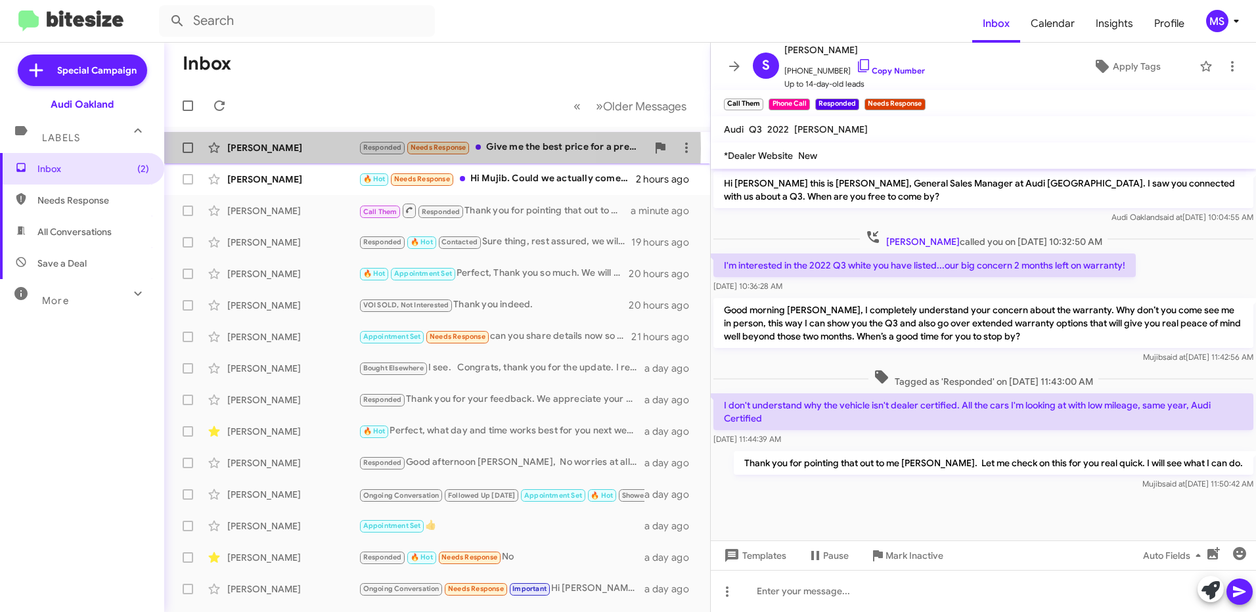
click at [315, 148] on div "[PERSON_NAME]" at bounding box center [292, 147] width 131 height 13
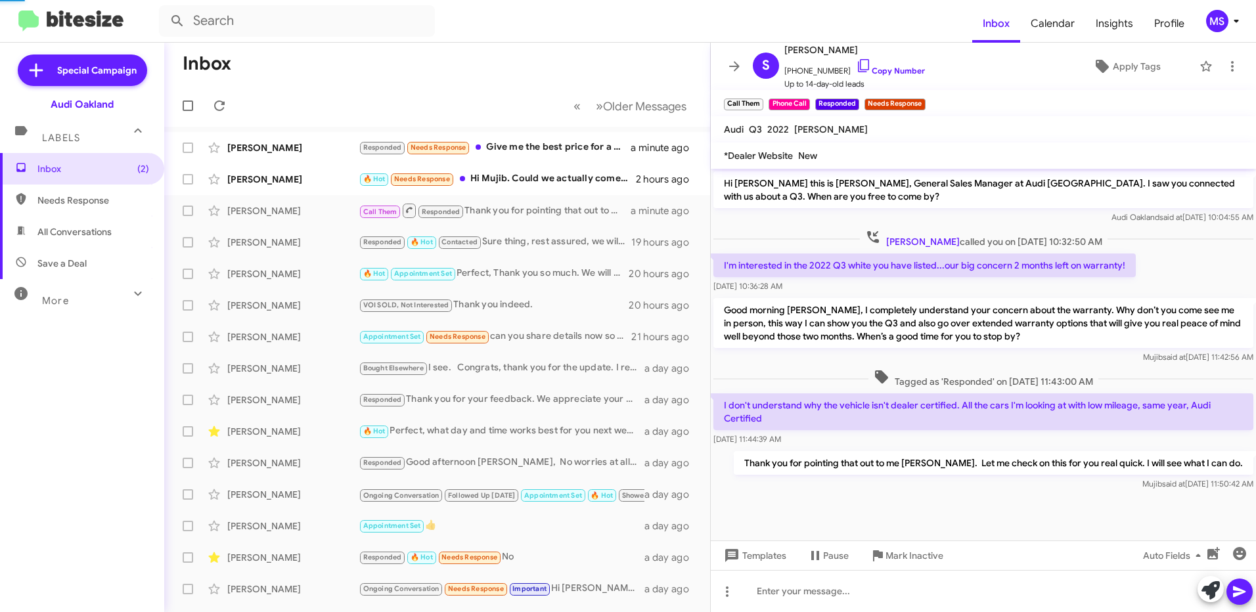
scroll to position [131, 0]
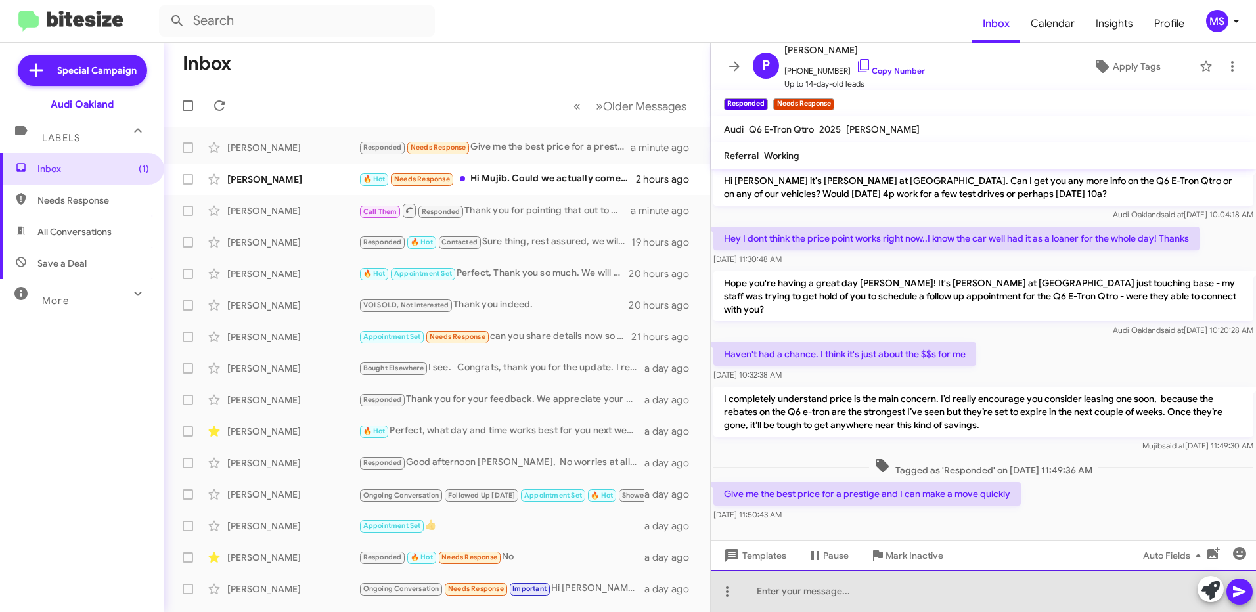
click at [942, 591] on div at bounding box center [983, 591] width 545 height 42
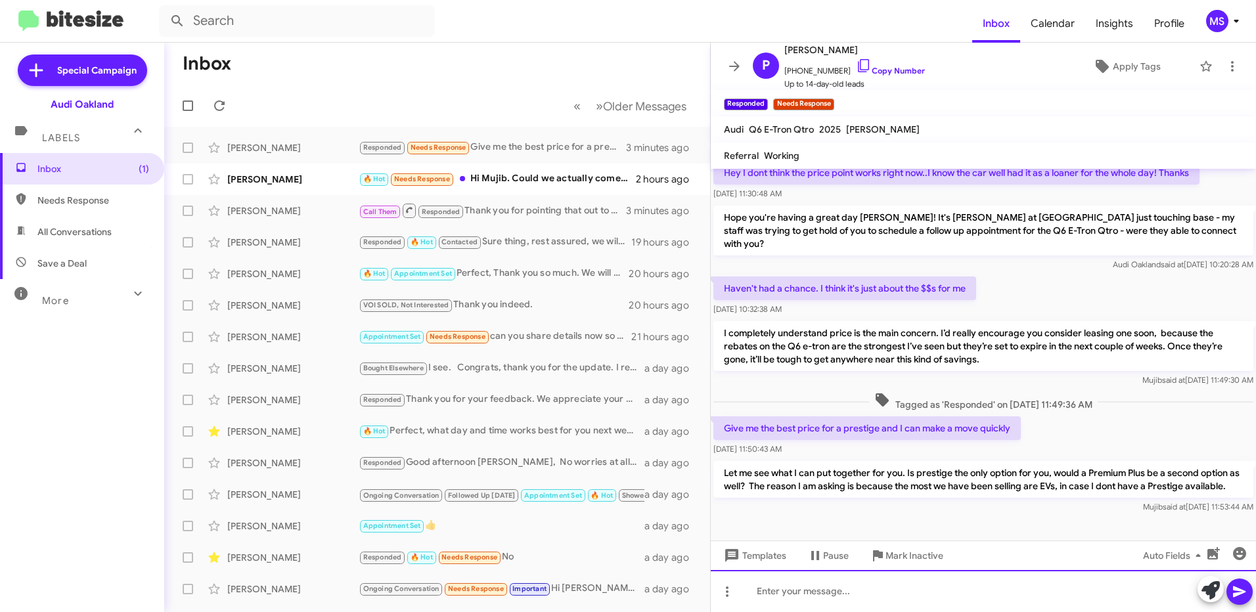
scroll to position [206, 0]
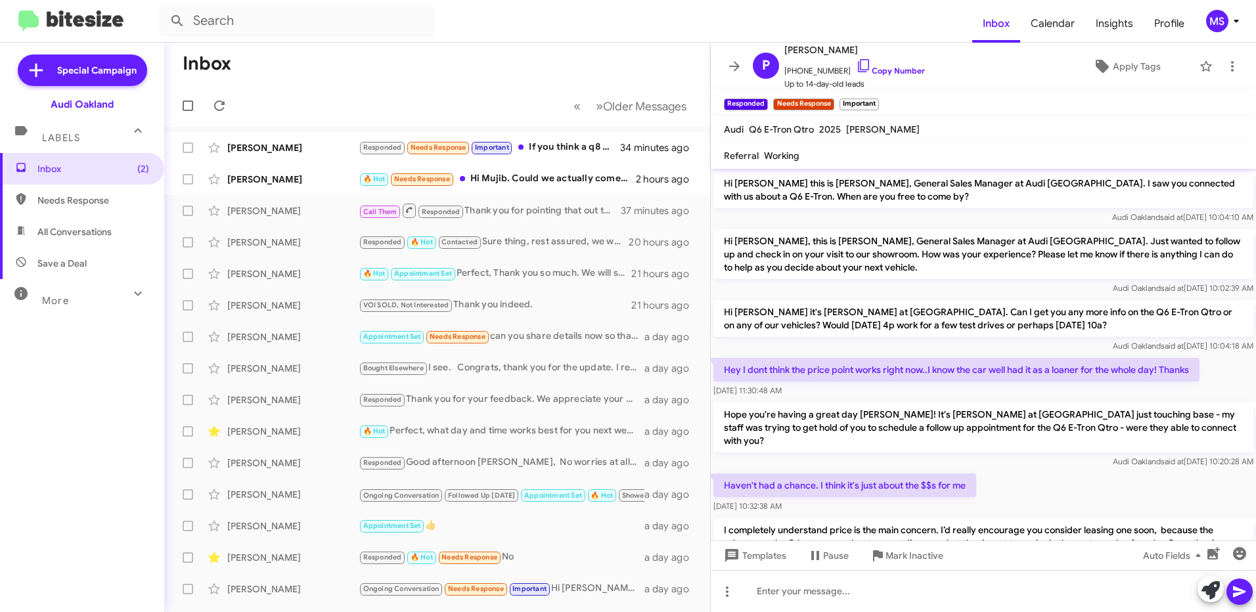
scroll to position [302, 0]
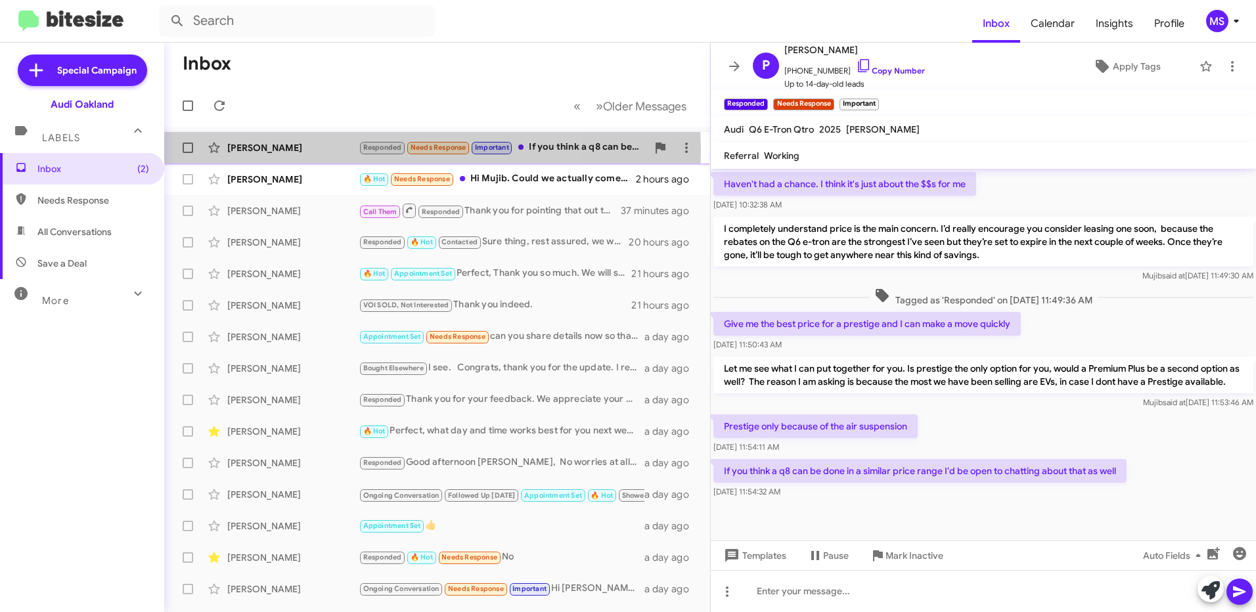
click at [307, 151] on div "[PERSON_NAME]" at bounding box center [292, 147] width 131 height 13
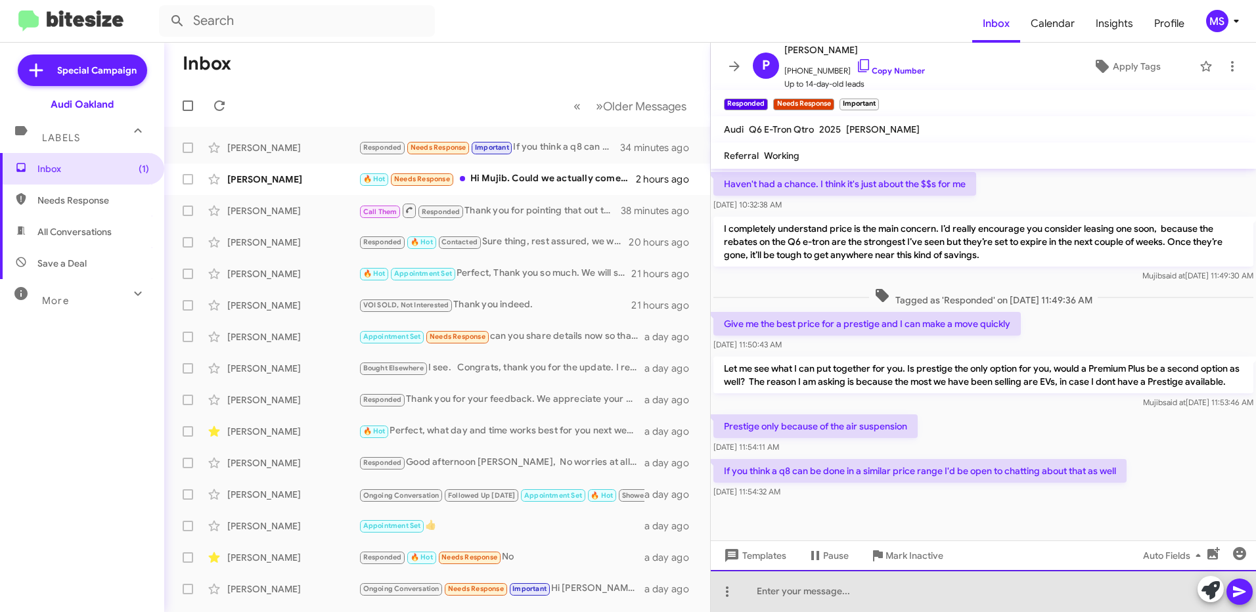
click at [886, 593] on div at bounding box center [983, 591] width 545 height 42
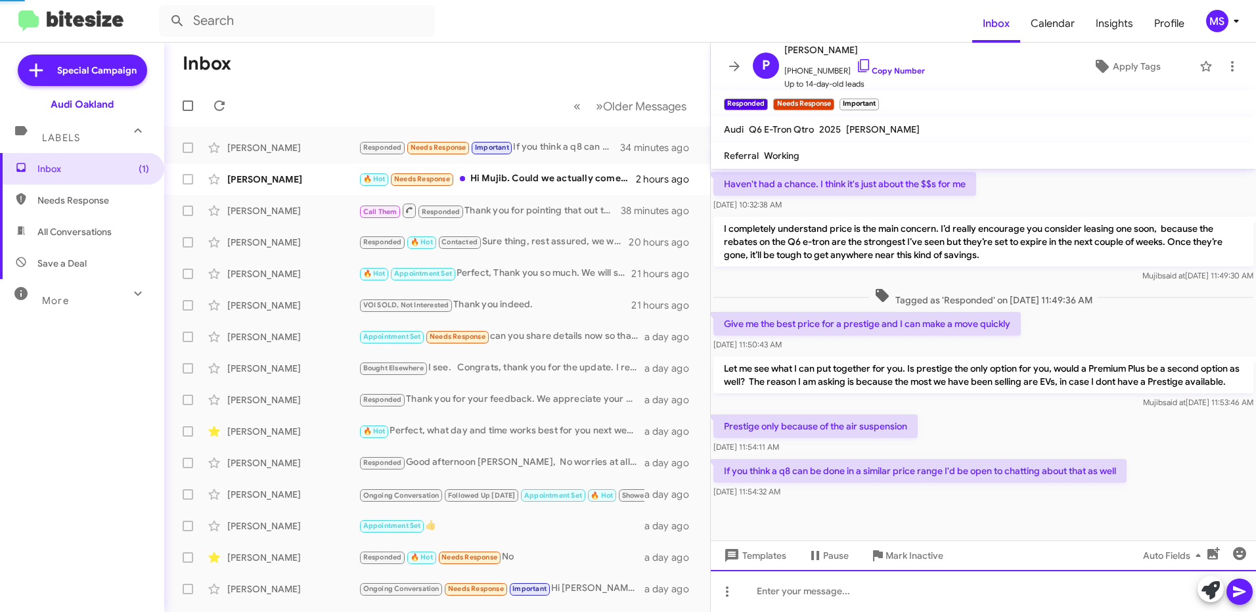
scroll to position [0, 0]
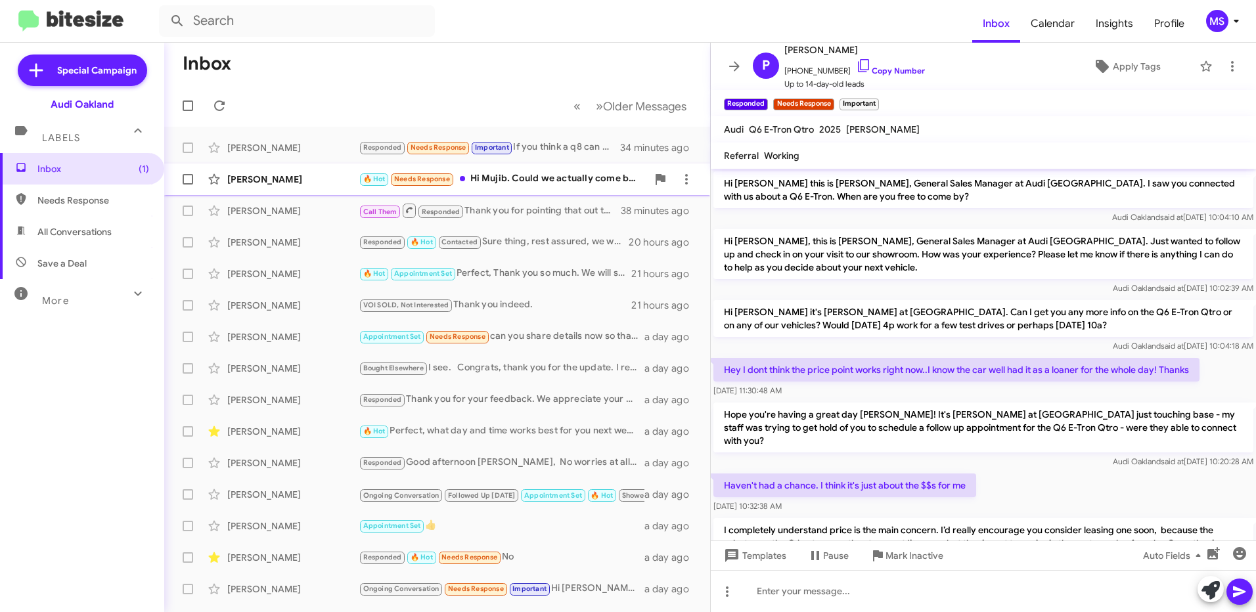
click at [315, 183] on div "[PERSON_NAME]" at bounding box center [292, 179] width 131 height 13
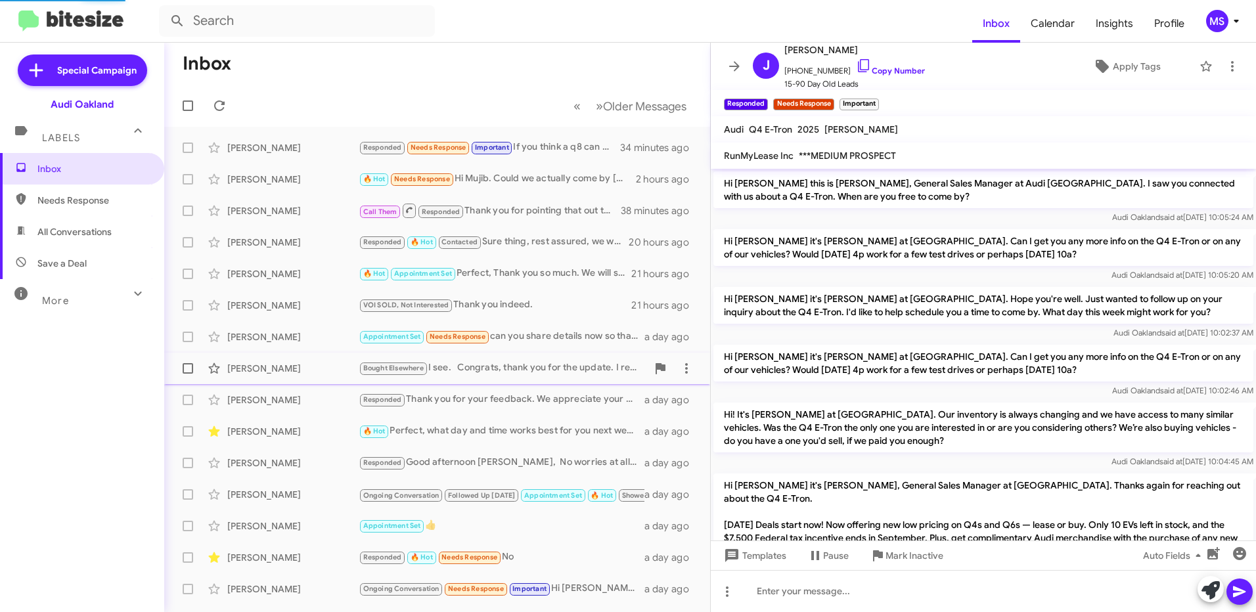
scroll to position [384, 0]
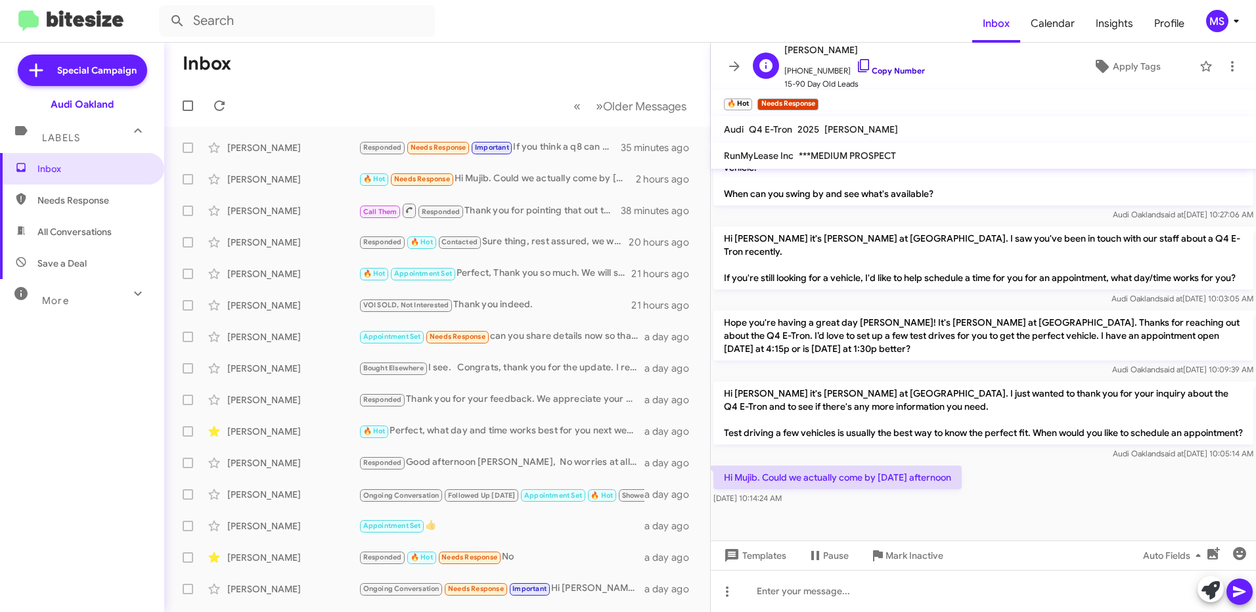
click at [901, 68] on link "Copy Number" at bounding box center [890, 71] width 69 height 10
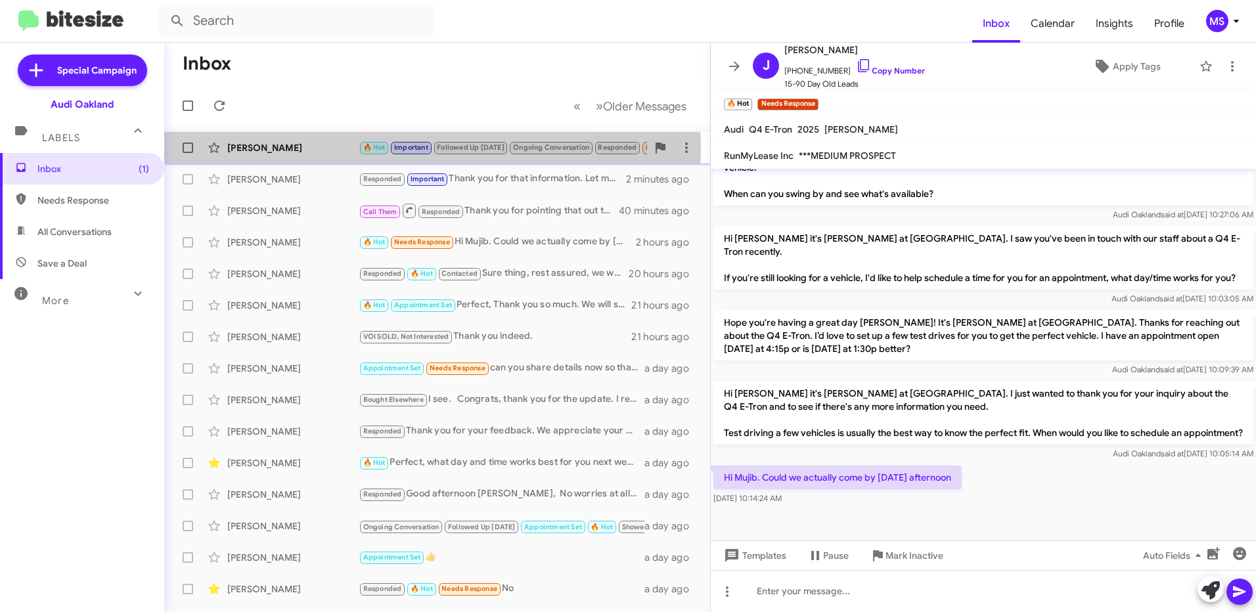
click at [313, 149] on div "[PERSON_NAME]" at bounding box center [292, 147] width 131 height 13
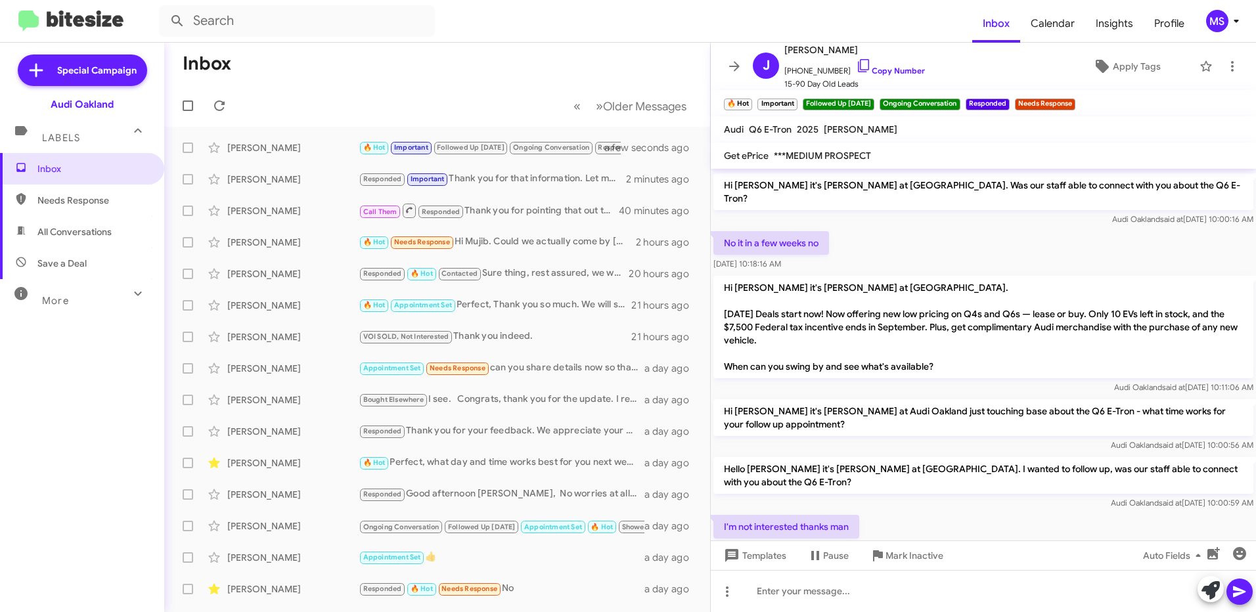
scroll to position [1426, 0]
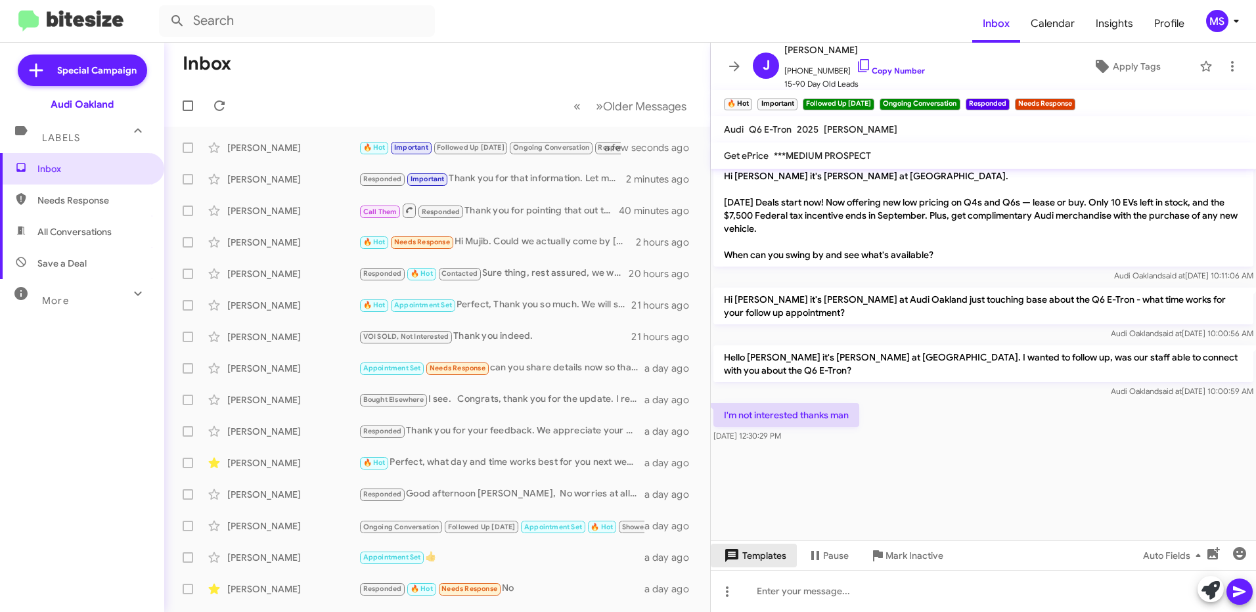
click at [773, 560] on span "Templates" at bounding box center [753, 556] width 65 height 24
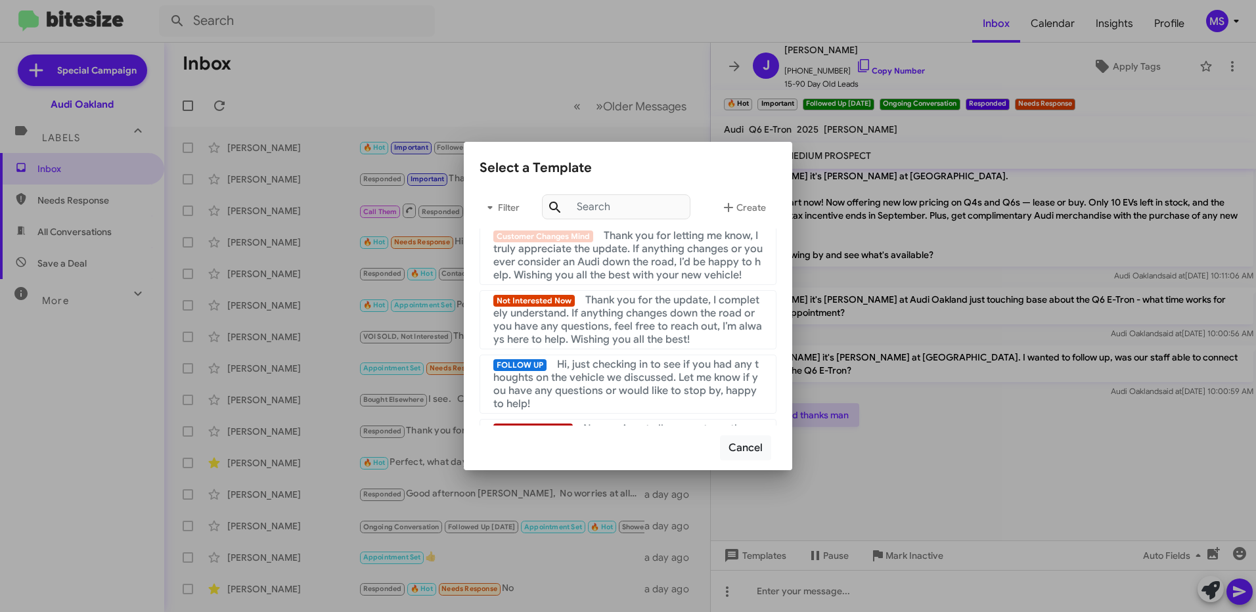
scroll to position [131, 0]
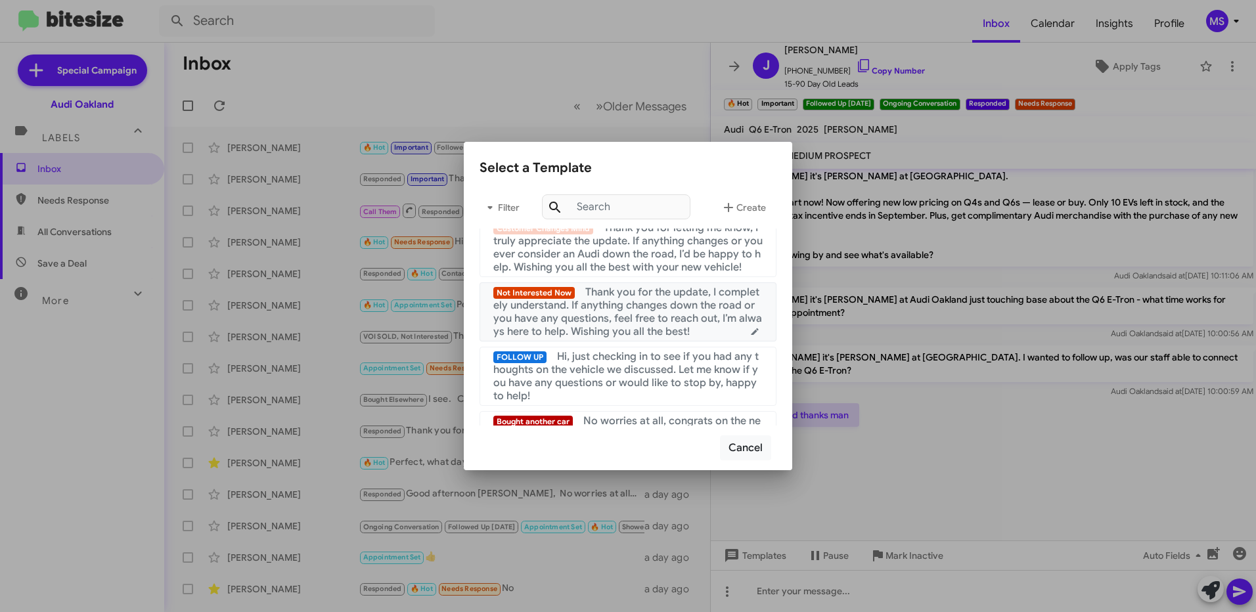
click at [632, 316] on span "Thank you for the update, I completely understand. If anything changes down the…" at bounding box center [627, 312] width 269 height 53
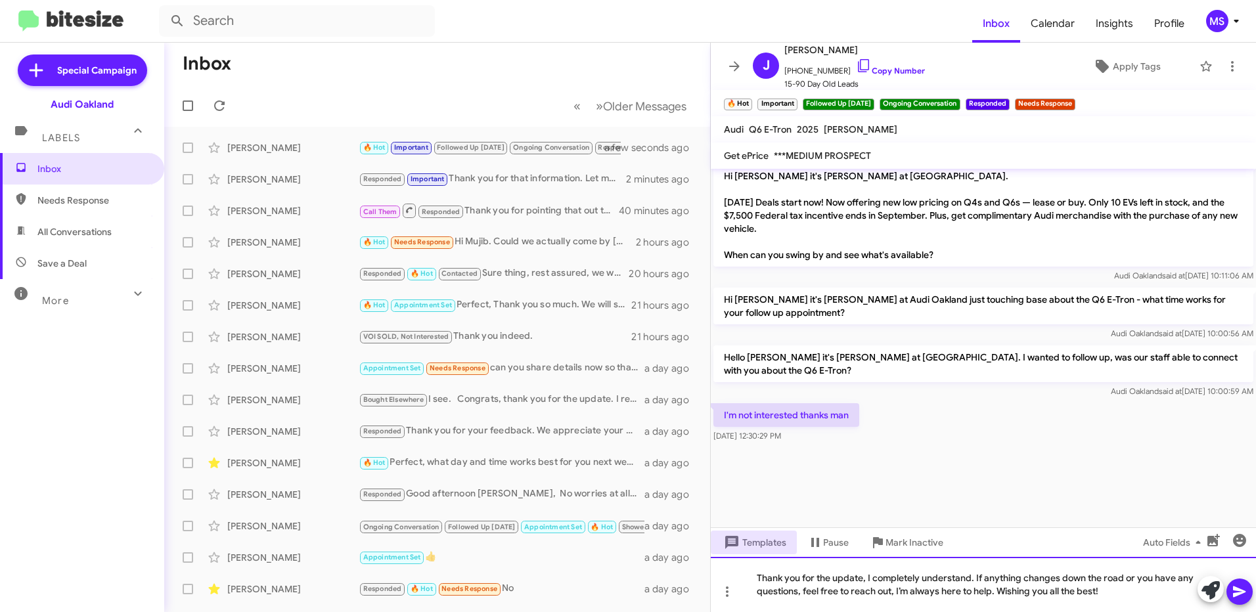
click at [861, 573] on div "Thank you for the update, I completely understand. If anything changes down the…" at bounding box center [983, 584] width 545 height 55
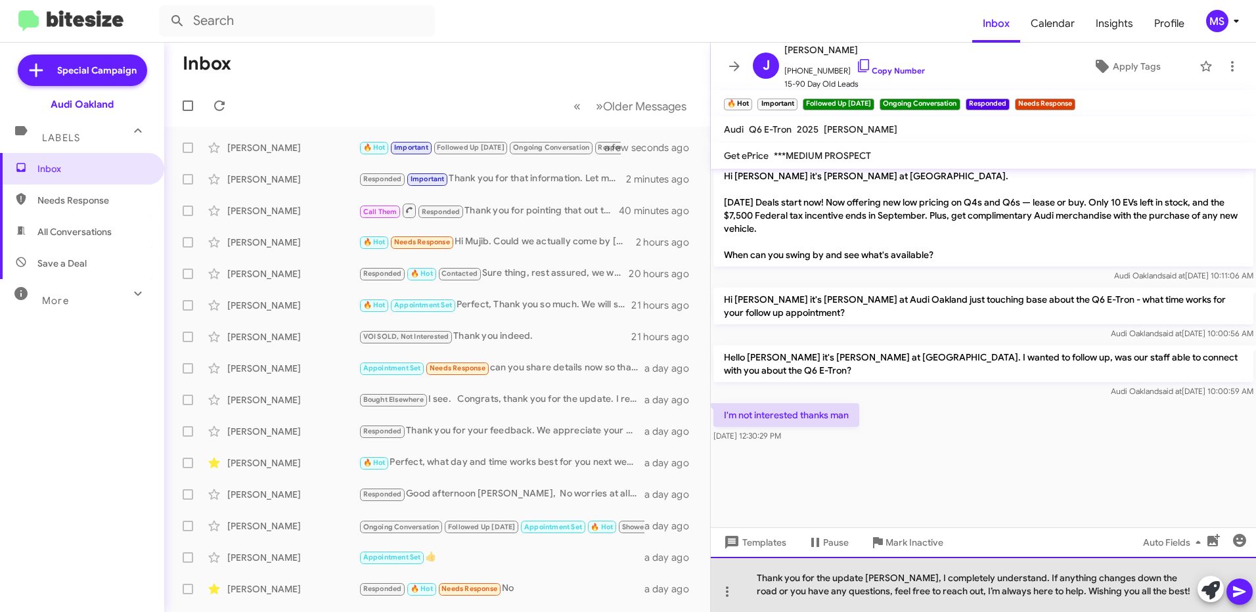
click at [1160, 591] on div "Thank you for the update [PERSON_NAME], I completely understand. If anything ch…" at bounding box center [983, 584] width 545 height 55
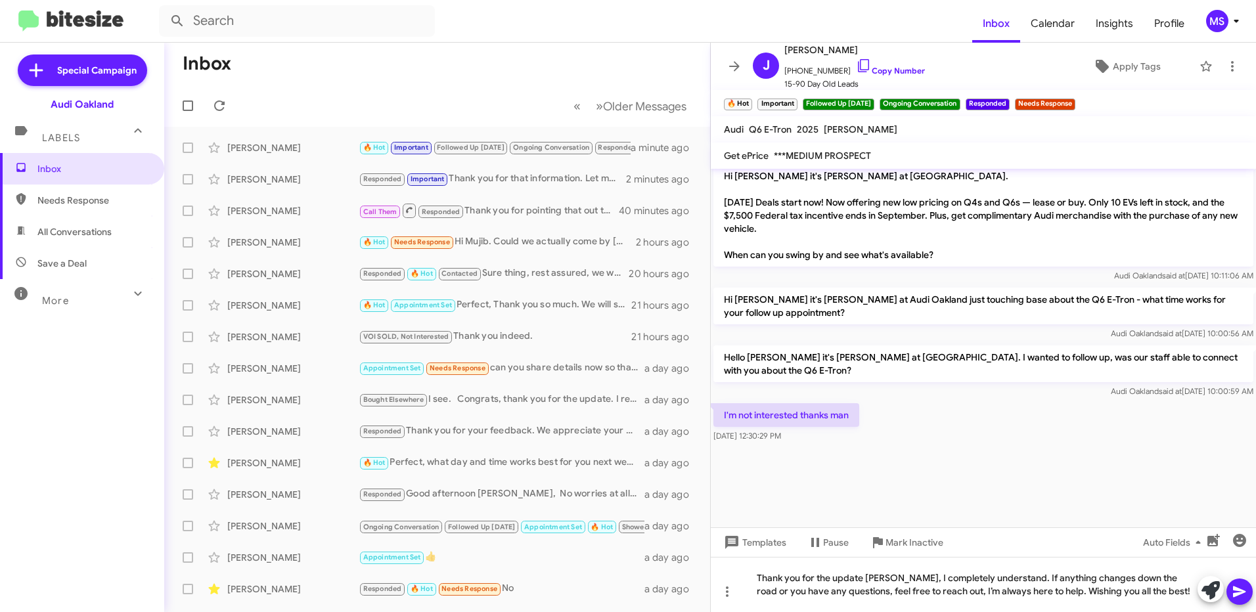
click at [1239, 596] on icon at bounding box center [1240, 592] width 16 height 16
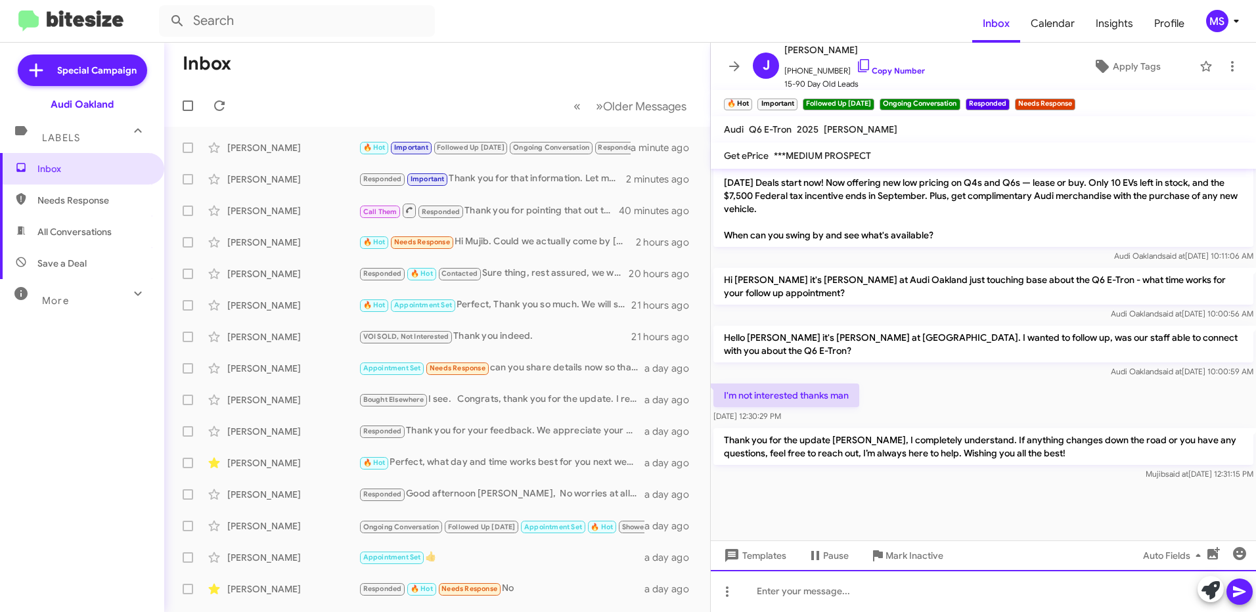
scroll to position [1487, 0]
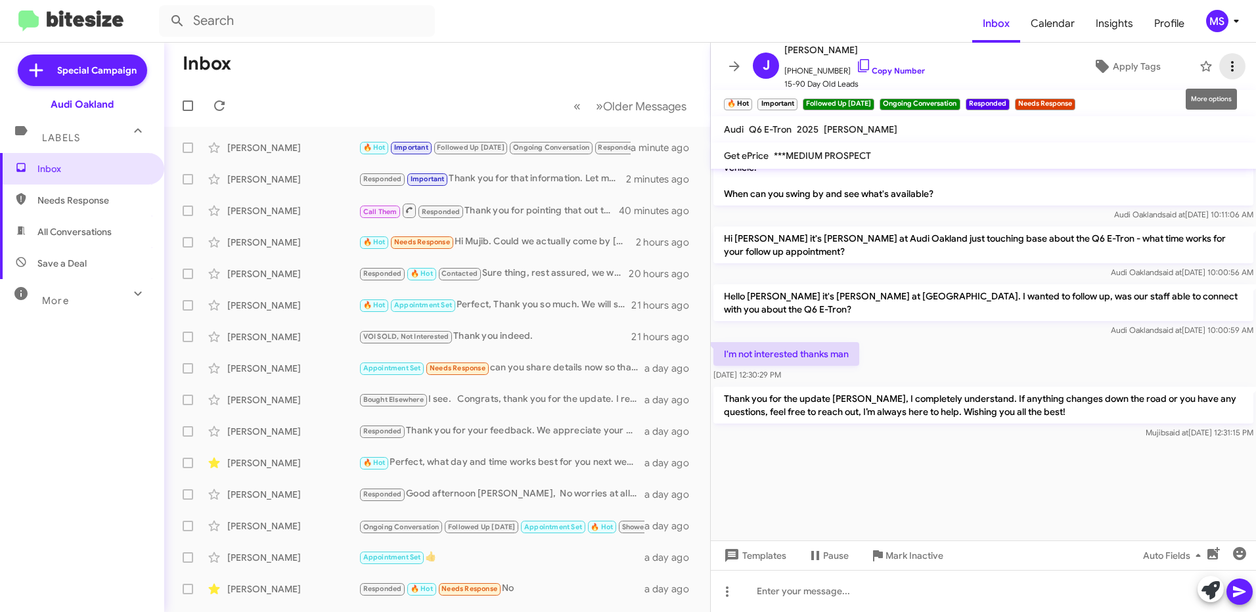
click at [1225, 71] on icon at bounding box center [1233, 66] width 16 height 16
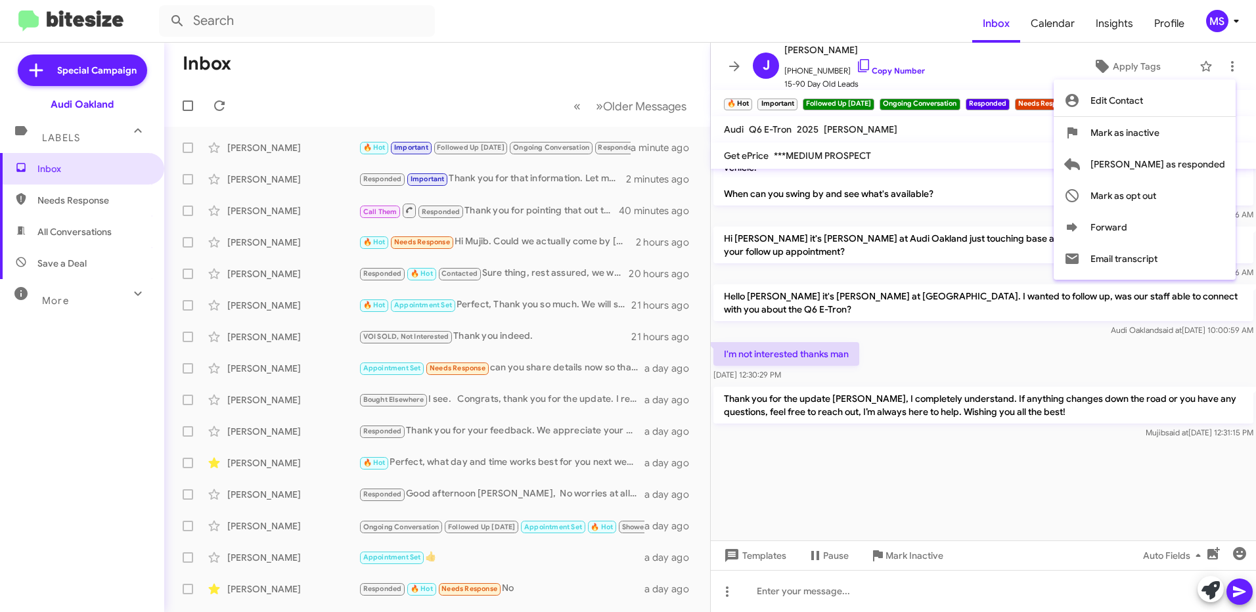
click at [1140, 68] on div at bounding box center [628, 306] width 1256 height 612
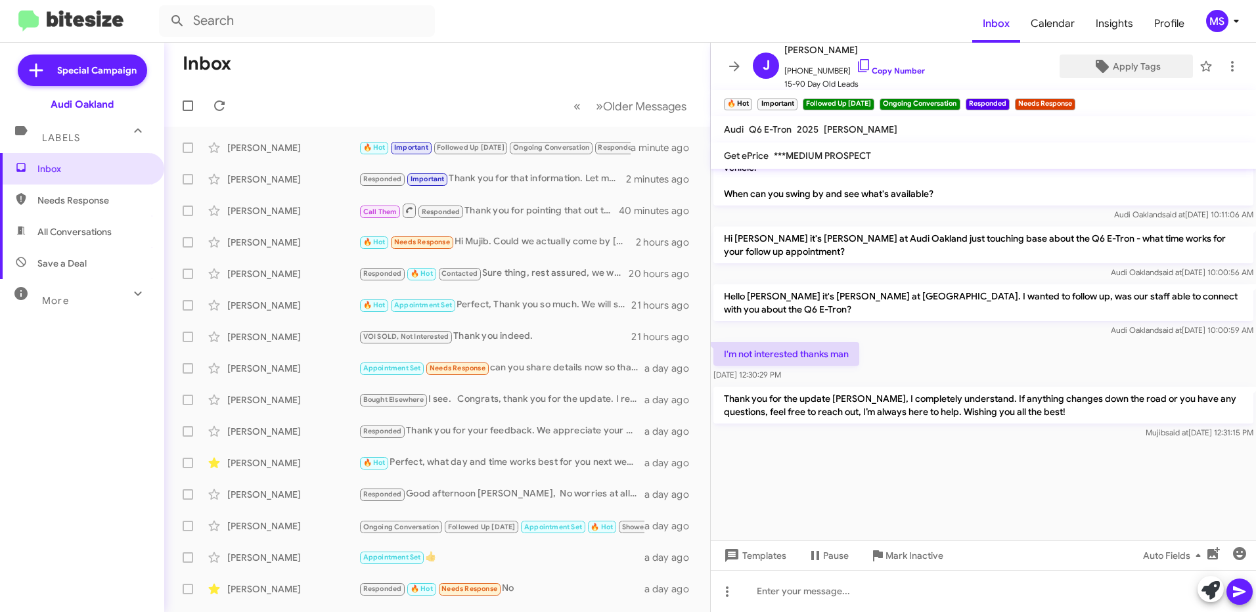
click at [1140, 68] on span "Apply Tags" at bounding box center [1137, 67] width 48 height 24
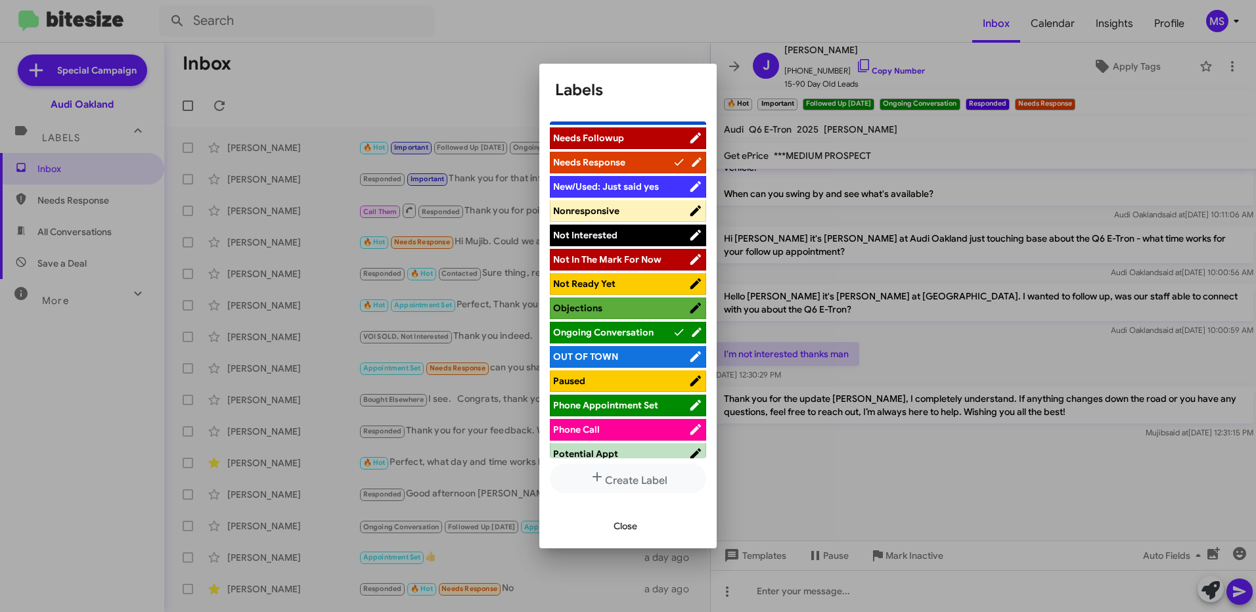
scroll to position [461, 0]
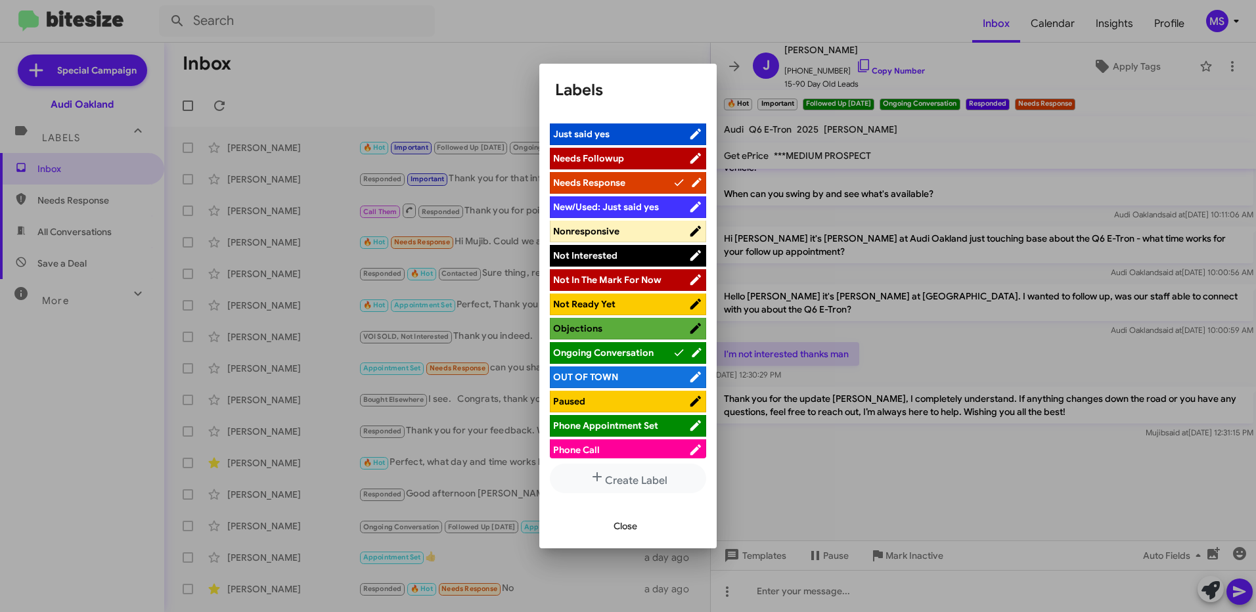
click at [627, 276] on span "Not In The Mark For Now" at bounding box center [607, 280] width 108 height 12
click at [618, 527] on span "Close" at bounding box center [626, 526] width 24 height 24
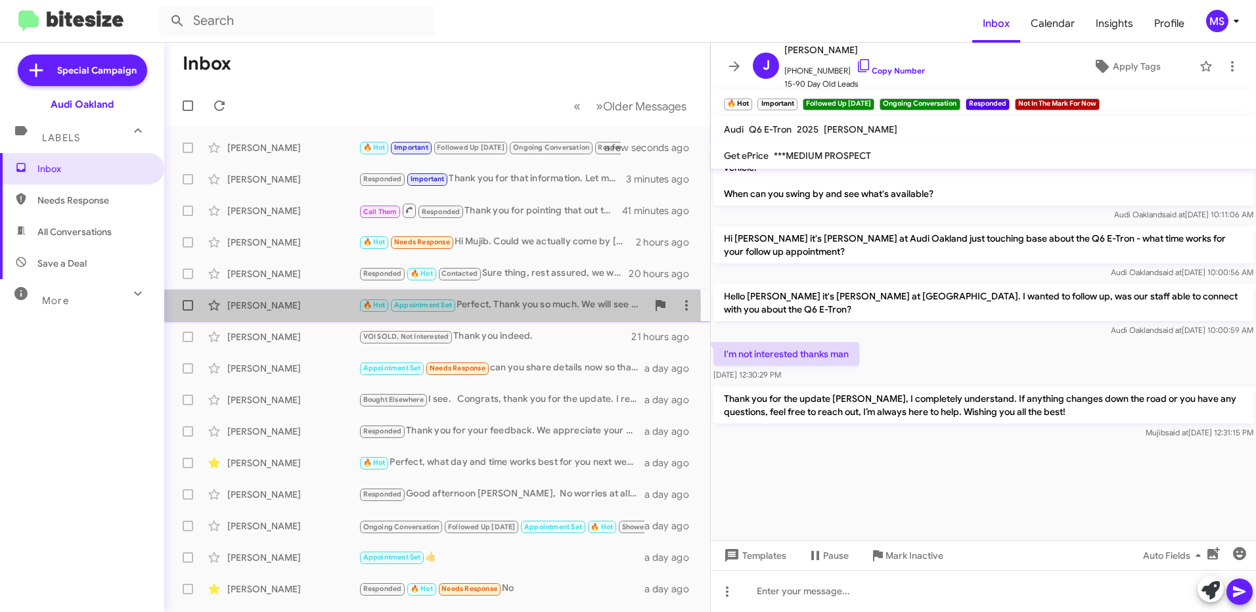
click at [299, 306] on div "[PERSON_NAME]" at bounding box center [292, 305] width 131 height 13
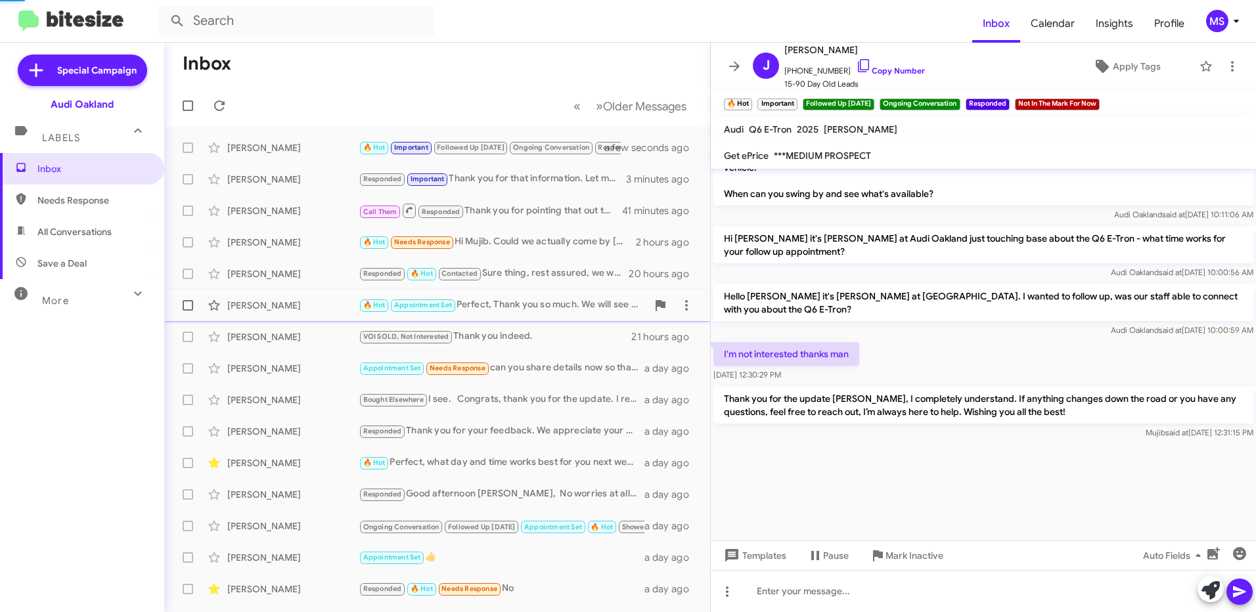
scroll to position [190, 0]
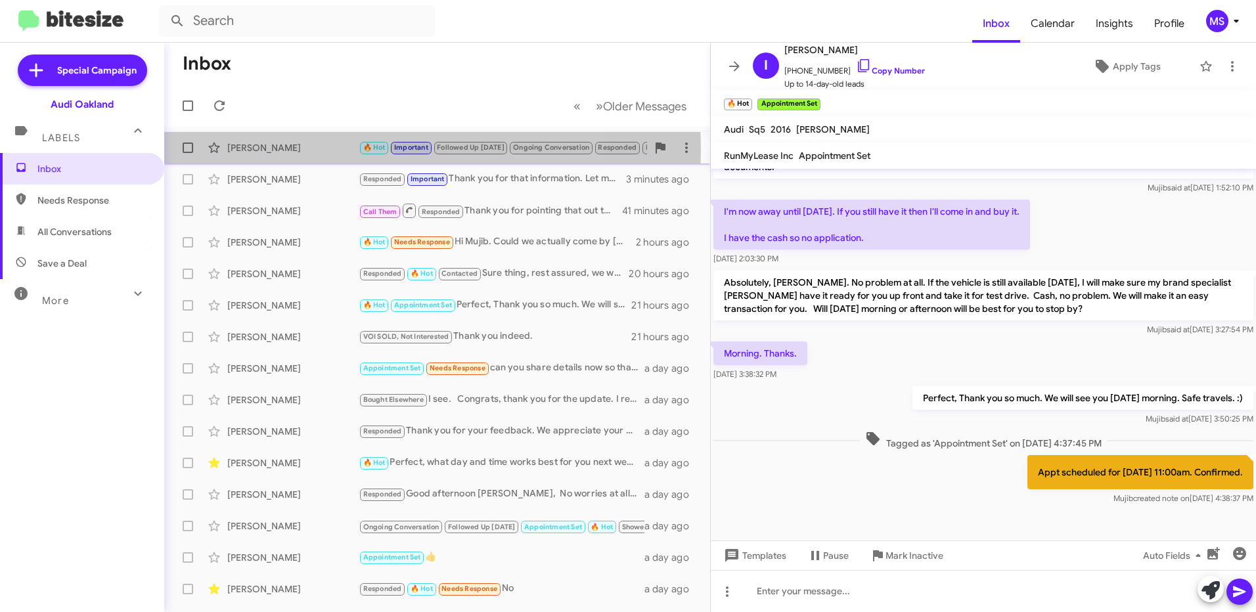
click at [319, 150] on div "[PERSON_NAME]" at bounding box center [292, 147] width 131 height 13
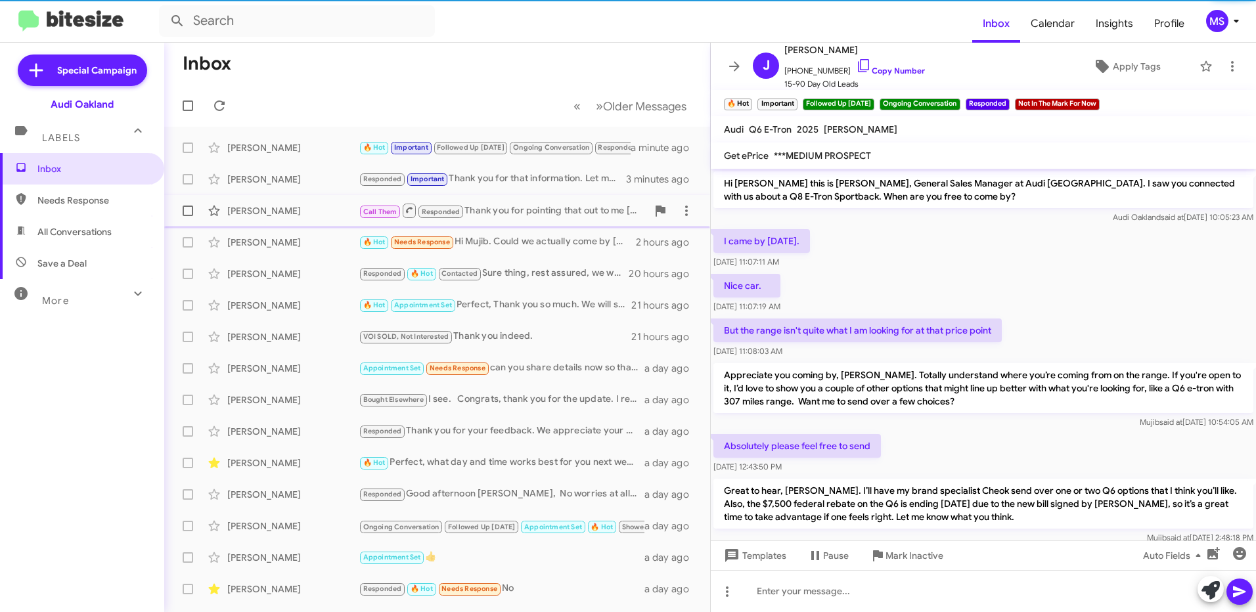
scroll to position [66, 0]
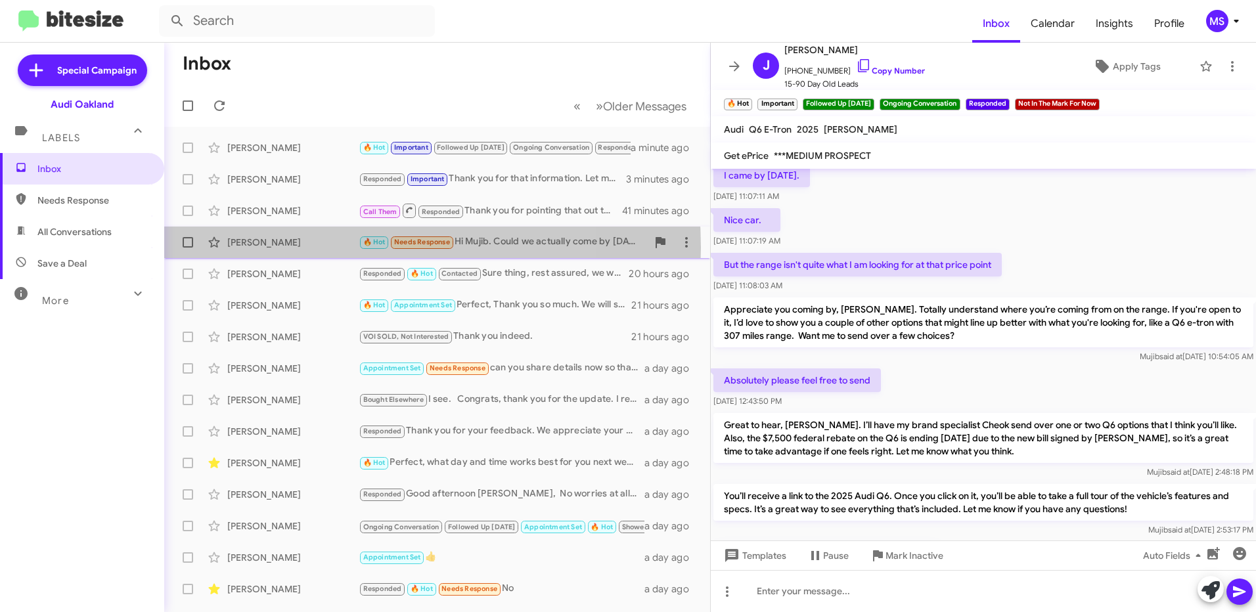
click at [315, 248] on div "[PERSON_NAME]" at bounding box center [292, 242] width 131 height 13
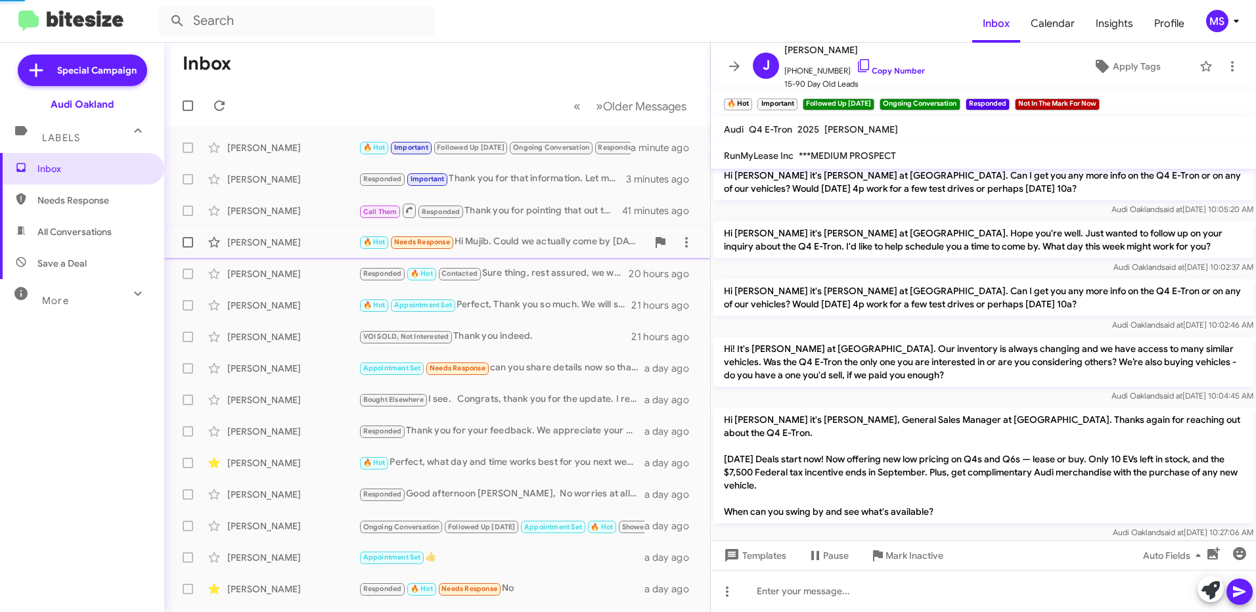
scroll to position [384, 0]
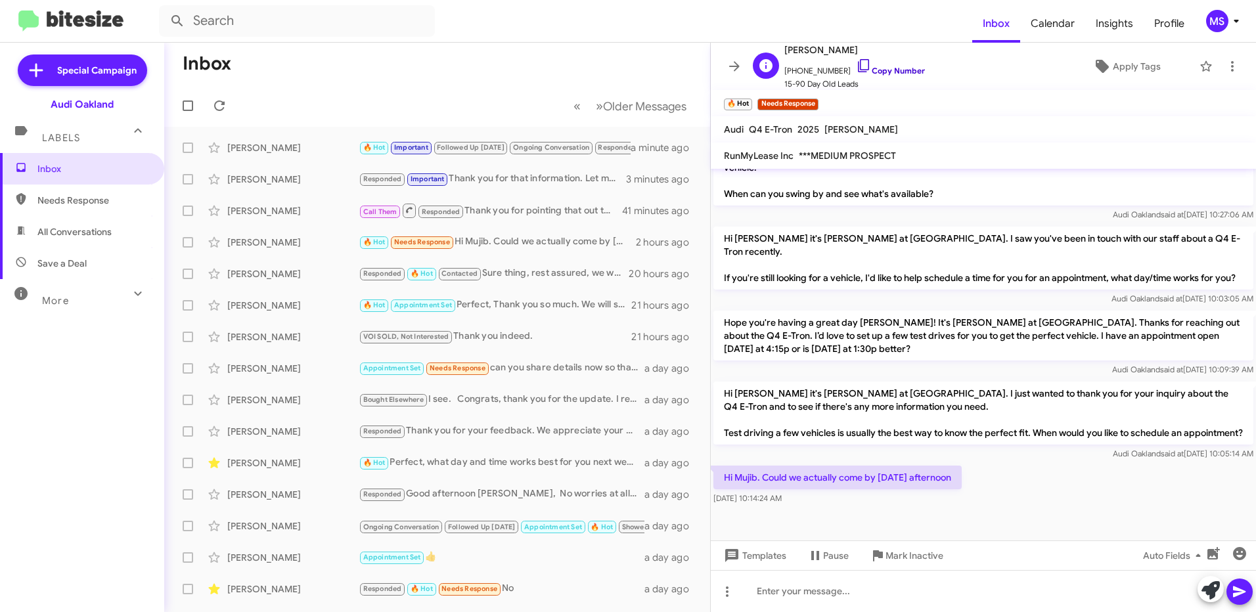
click at [888, 70] on link "Copy Number" at bounding box center [890, 71] width 69 height 10
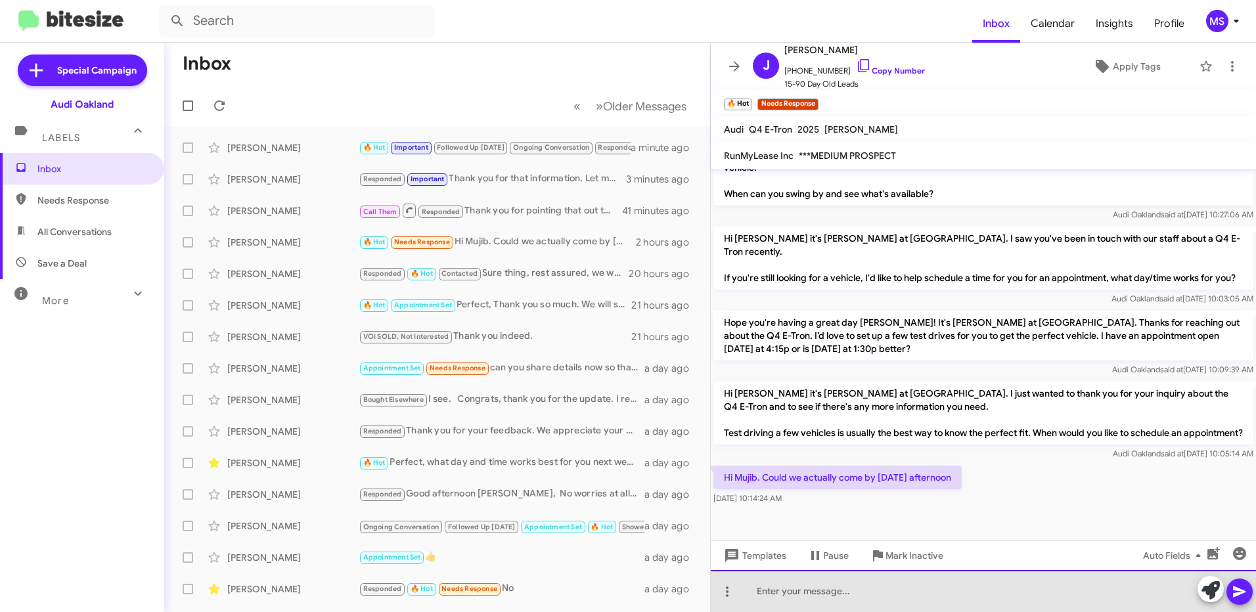
click at [858, 597] on div at bounding box center [983, 591] width 545 height 42
click at [790, 592] on div at bounding box center [983, 591] width 545 height 42
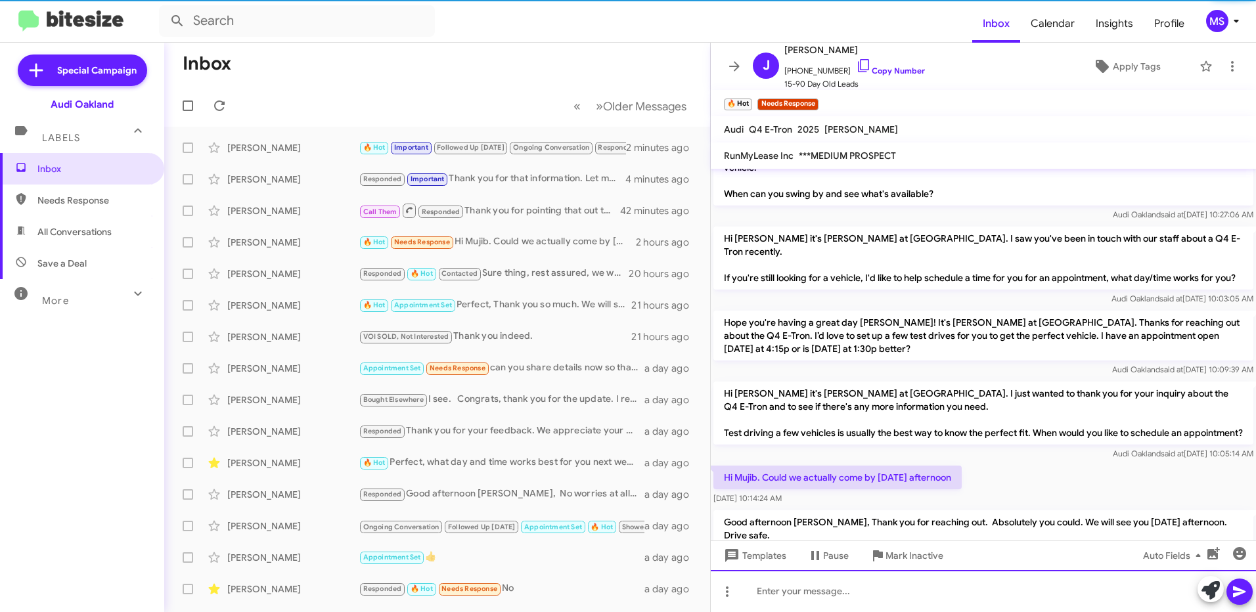
scroll to position [0, 0]
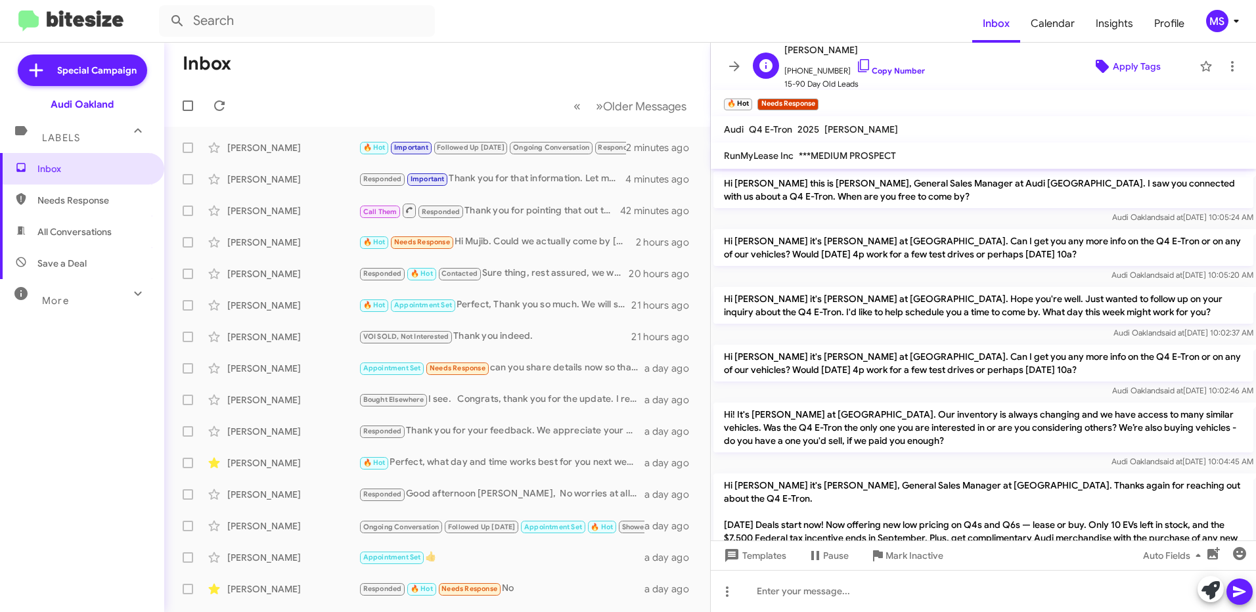
click at [1153, 68] on span "Apply Tags" at bounding box center [1126, 67] width 112 height 24
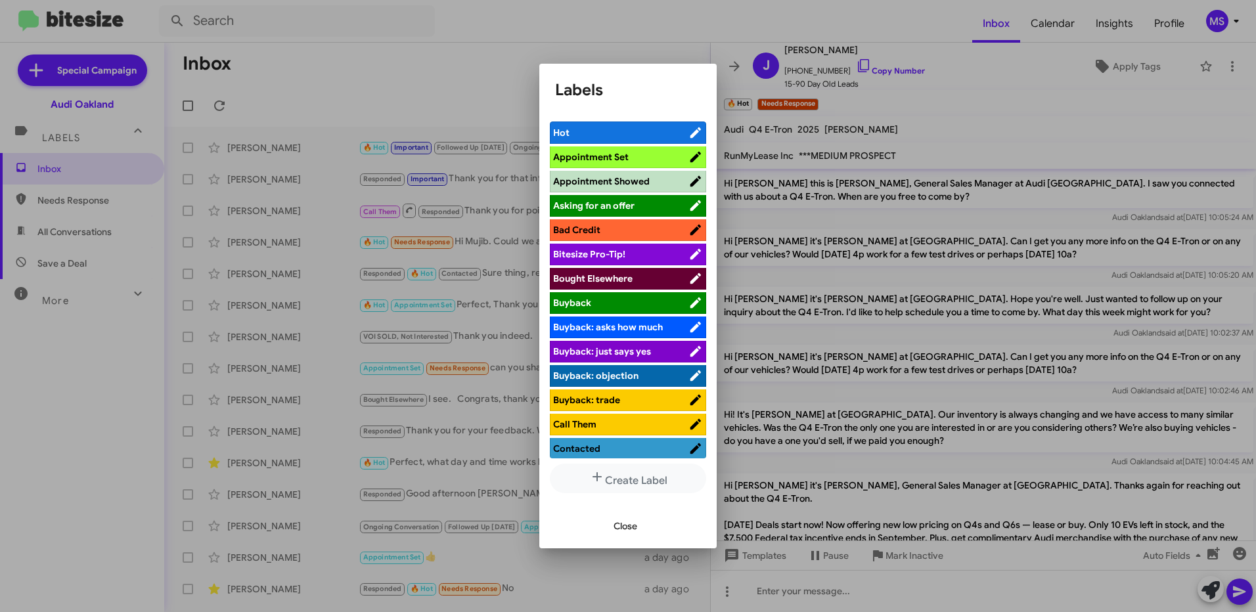
click at [622, 155] on span "Appointment Set" at bounding box center [591, 157] width 76 height 12
click at [621, 526] on span "Close" at bounding box center [626, 526] width 24 height 24
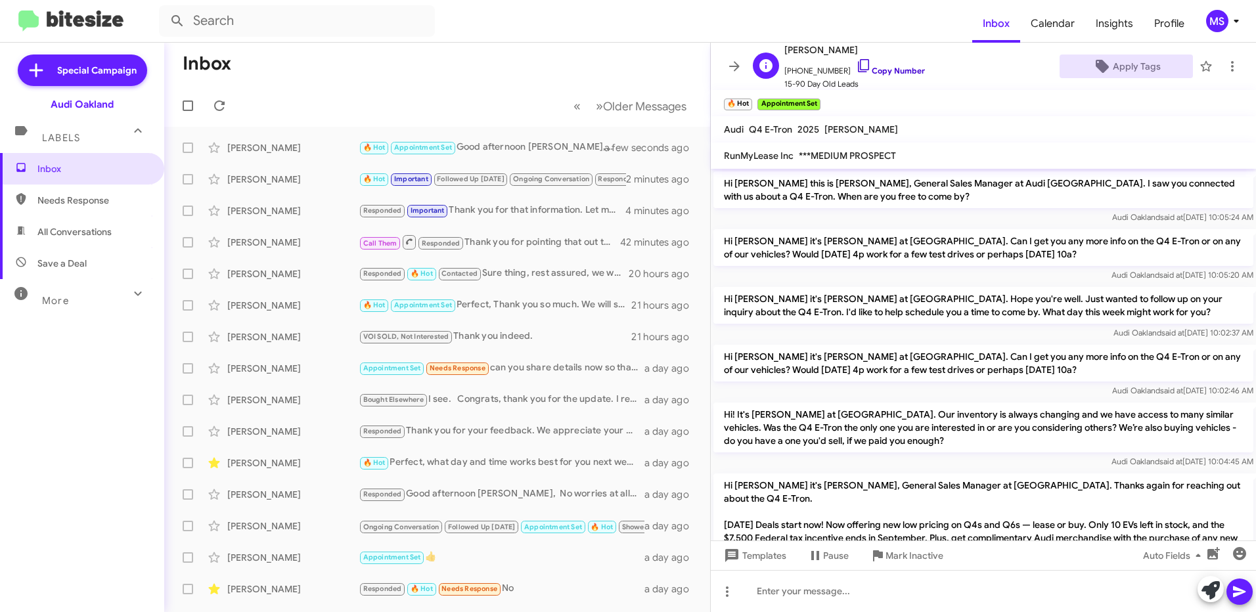
click at [888, 68] on link "Copy Number" at bounding box center [890, 71] width 69 height 10
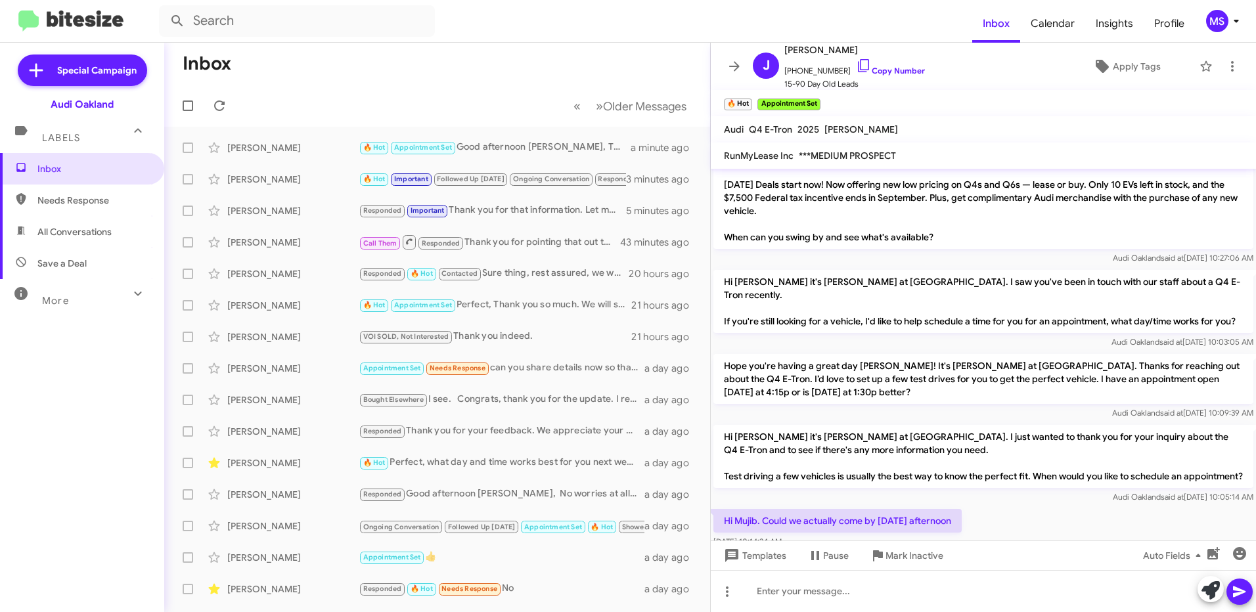
scroll to position [445, 0]
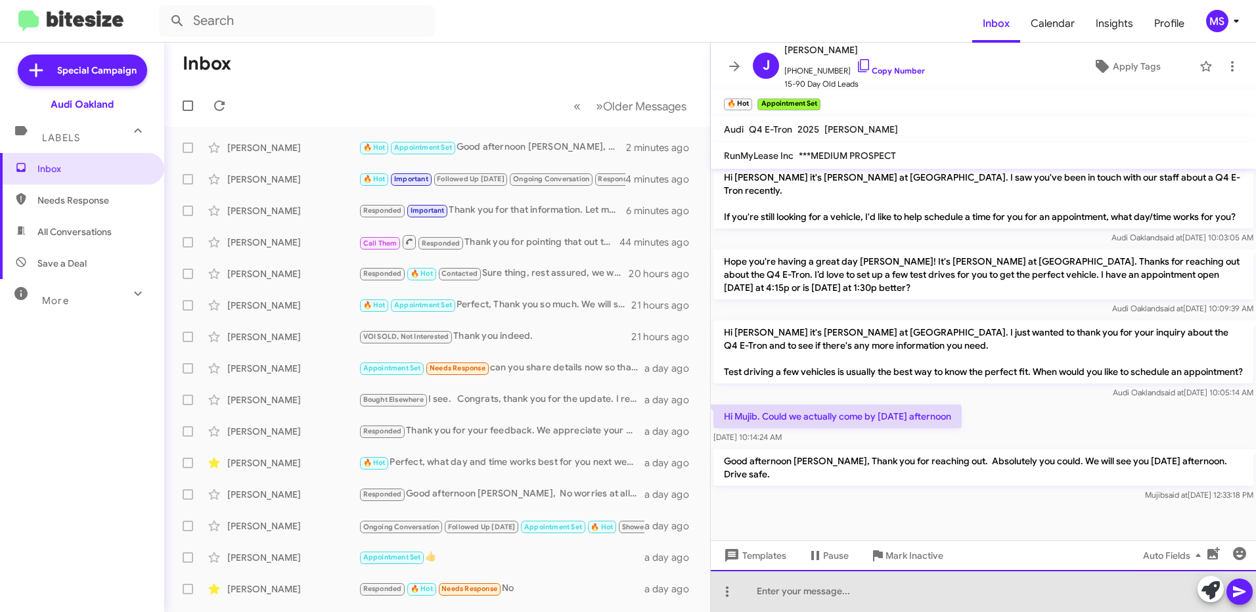
click at [779, 592] on div at bounding box center [983, 591] width 545 height 42
